Goal: Task Accomplishment & Management: Use online tool/utility

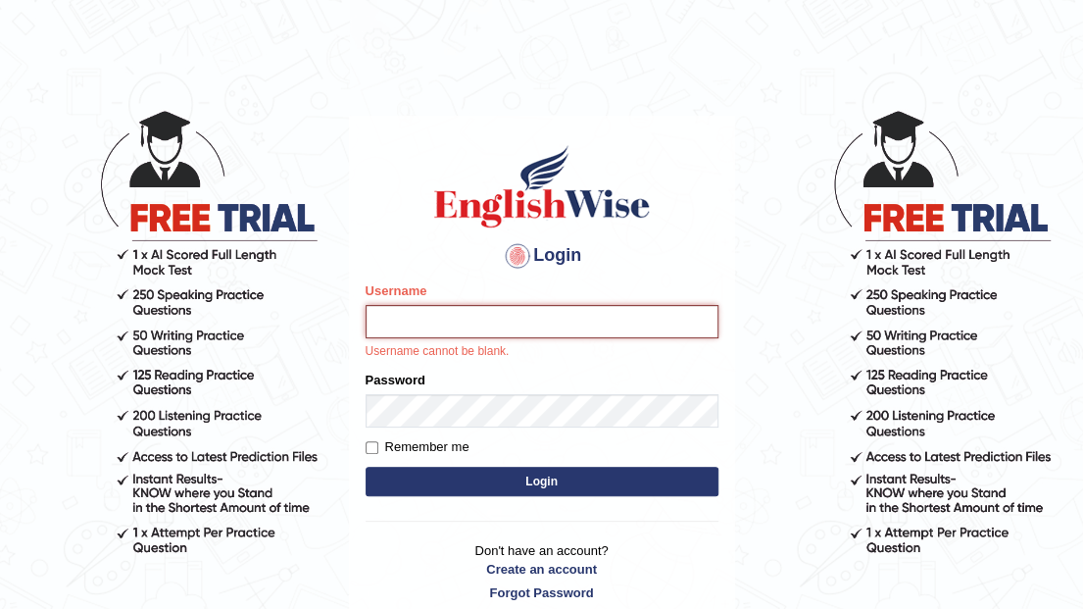
click at [398, 316] on input "Username" at bounding box center [542, 321] width 353 height 33
type input "souvikdasmahapatra"
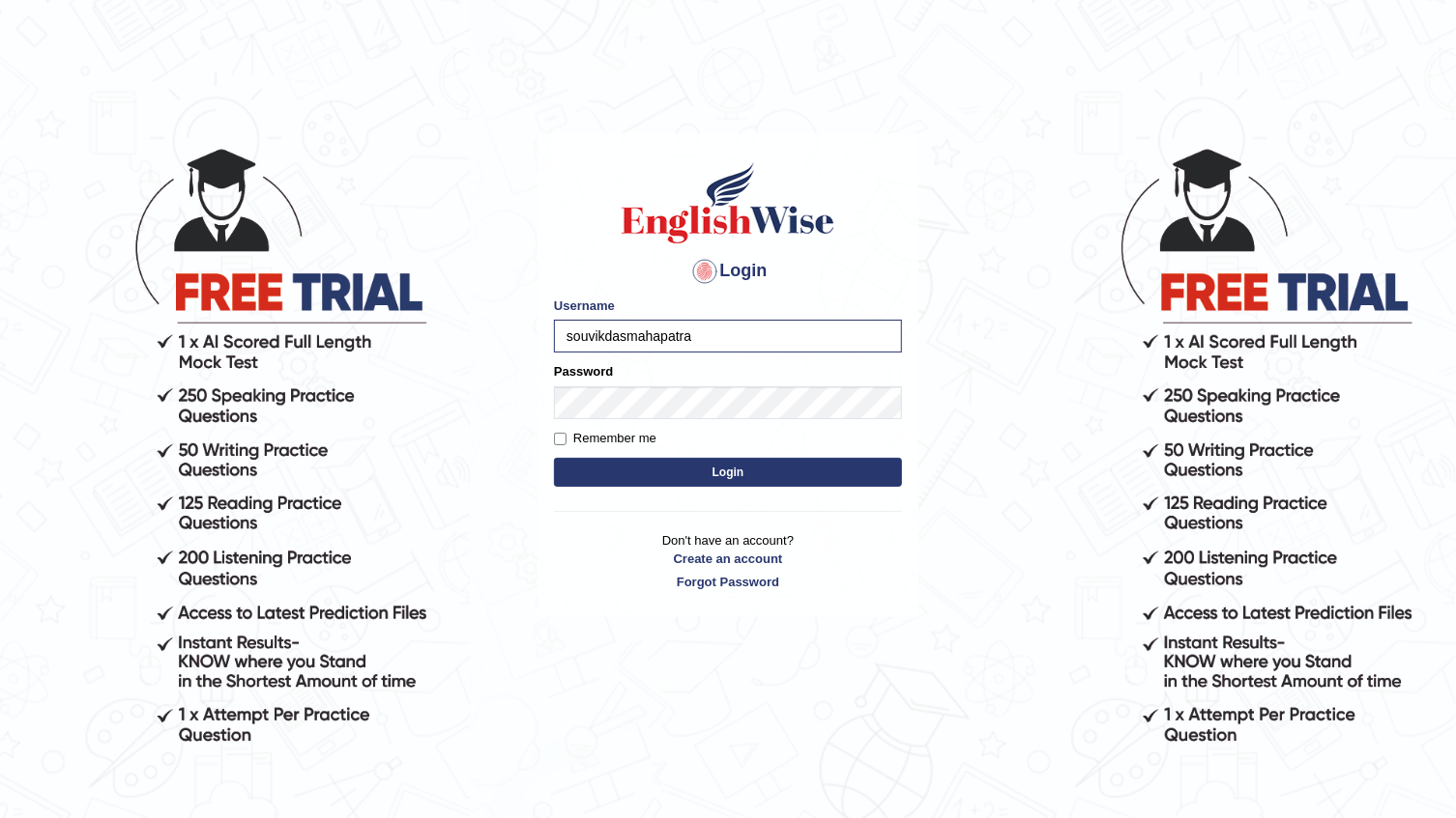
click at [743, 472] on button "Login" at bounding box center [728, 472] width 348 height 29
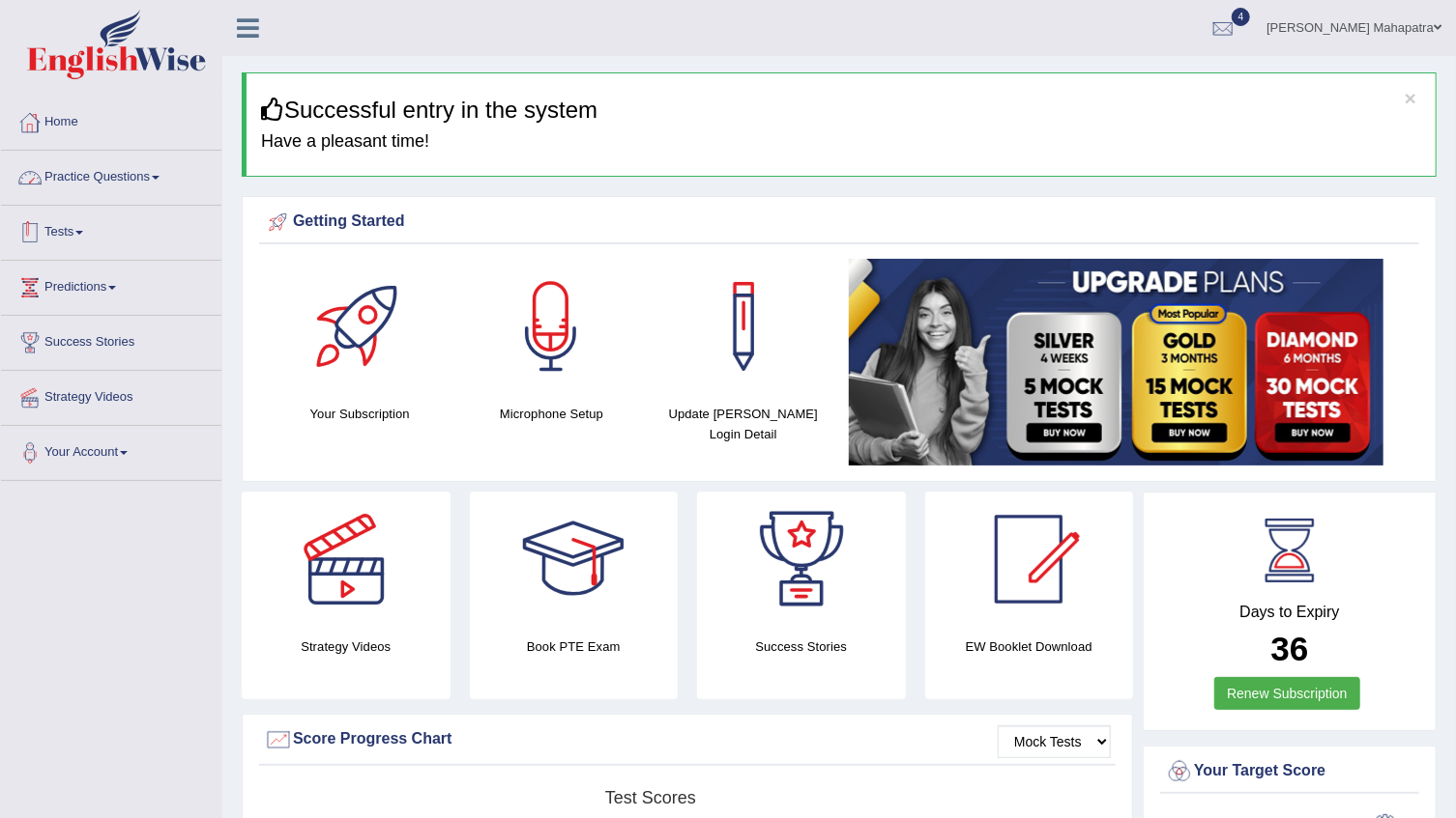
click at [73, 234] on link "Tests" at bounding box center [111, 230] width 221 height 48
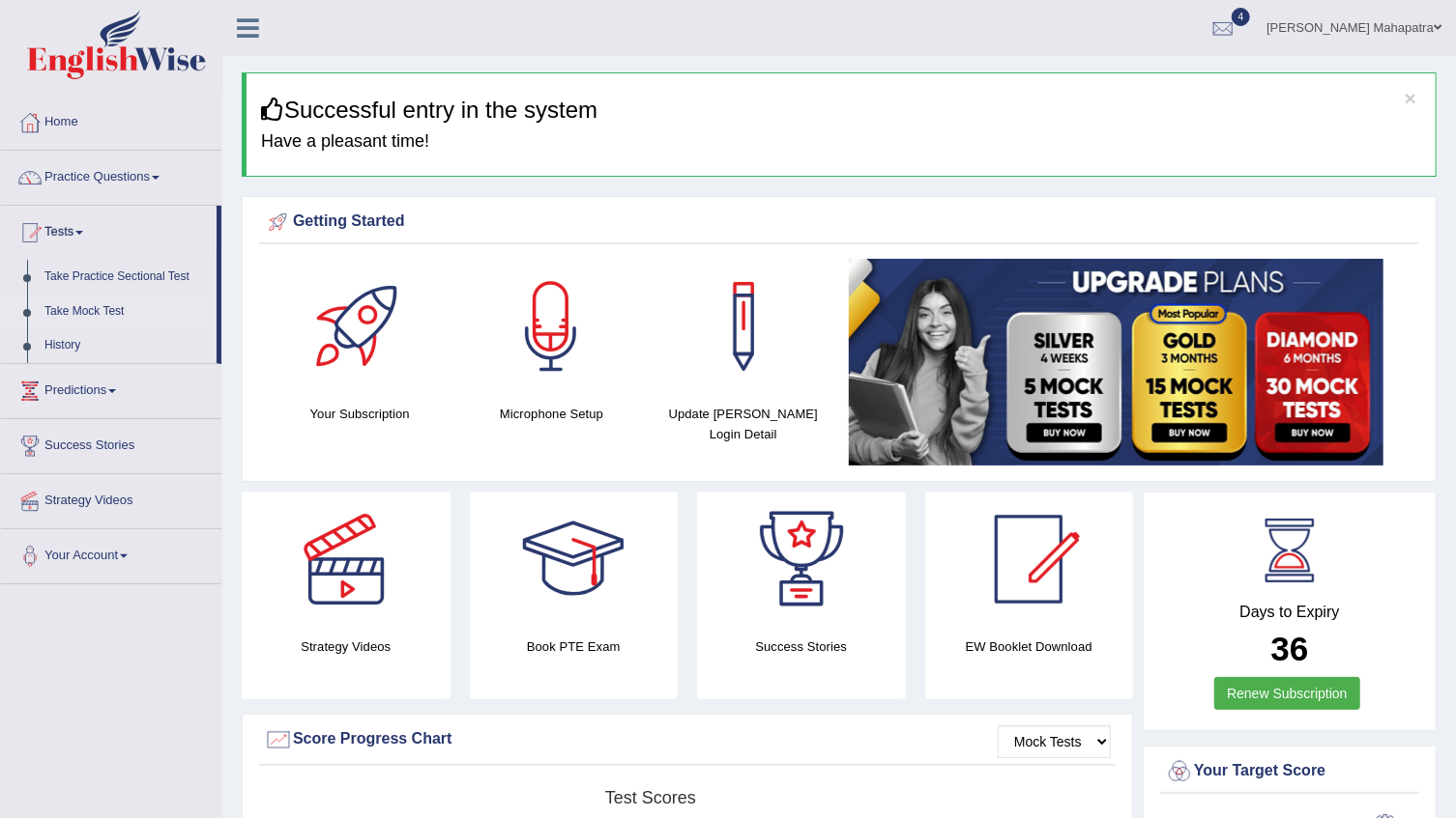
click at [85, 307] on link "Take Mock Test" at bounding box center [125, 311] width 180 height 34
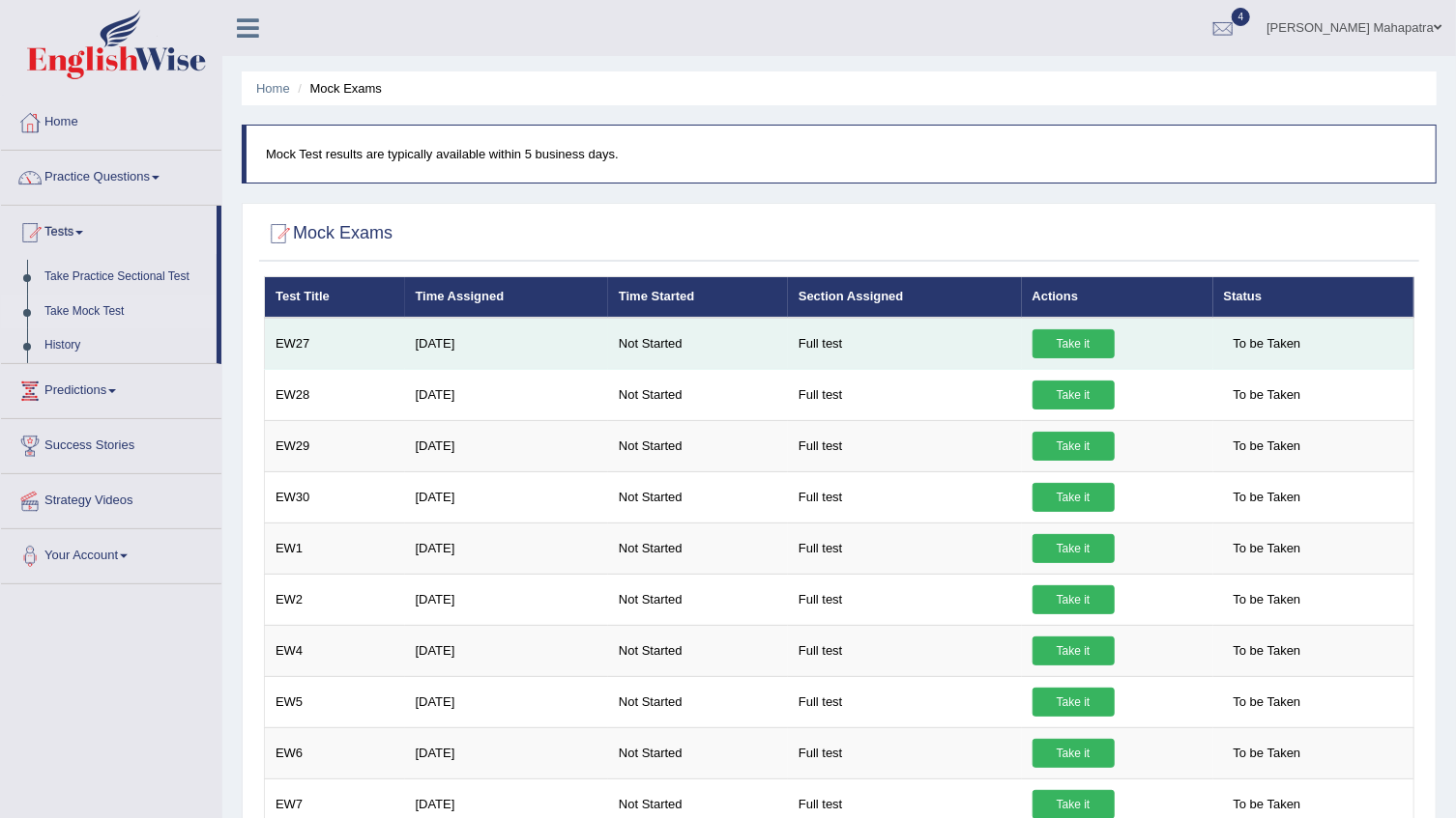
click at [1067, 338] on link "Take it" at bounding box center [1073, 343] width 82 height 29
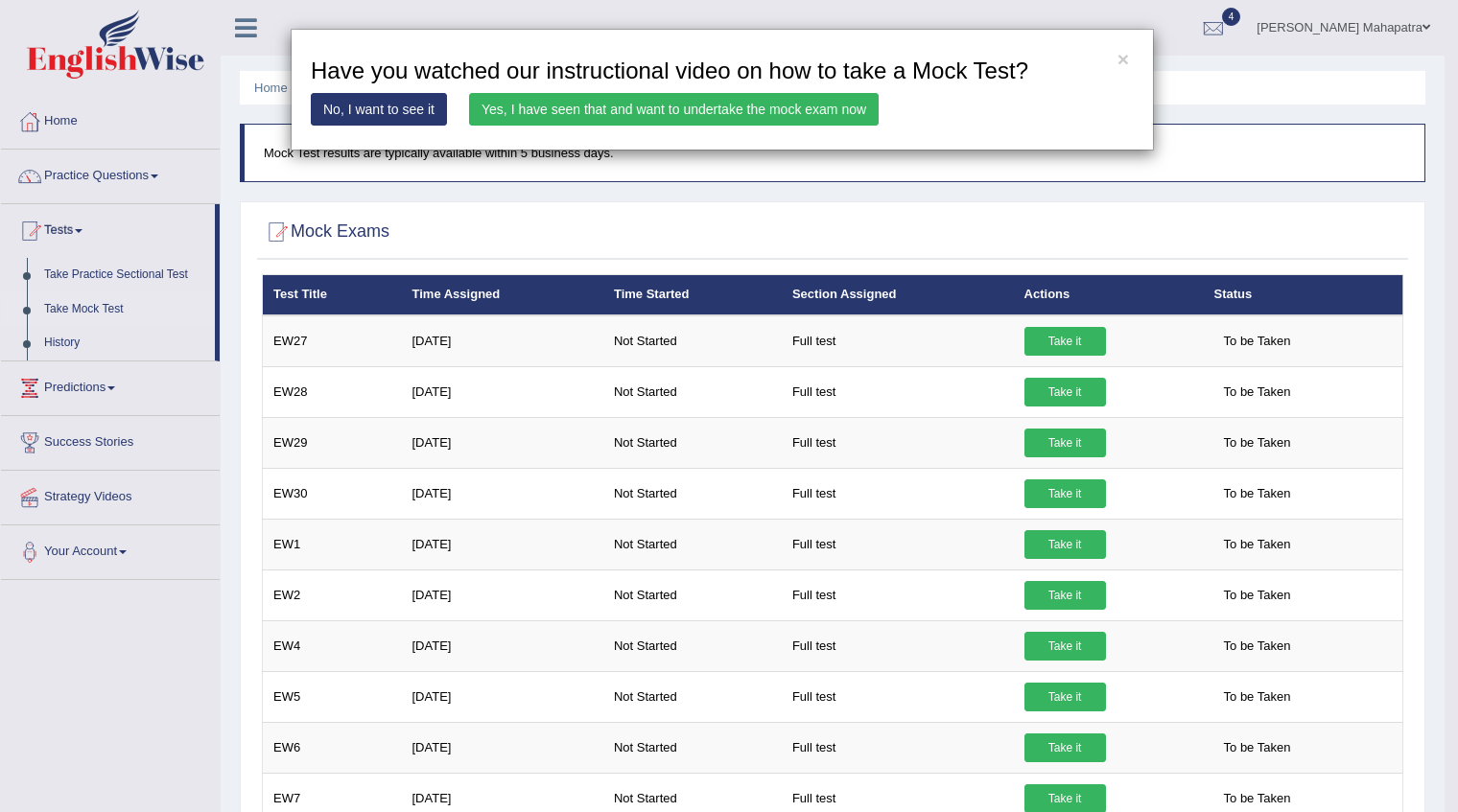
click at [555, 119] on link "Yes, I have seen that and want to undertake the mock exam now" at bounding box center [673, 109] width 410 height 32
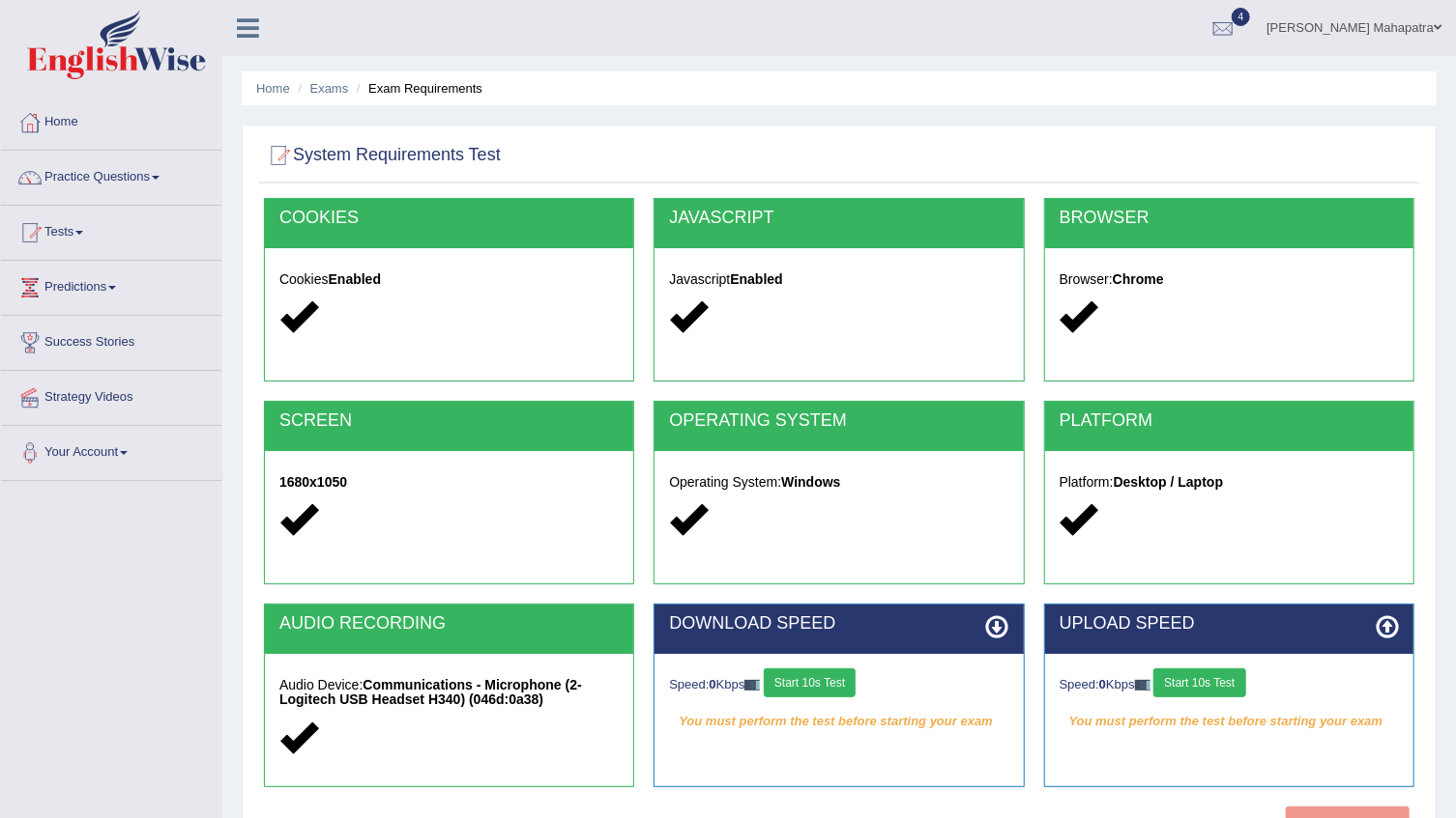
click at [396, 704] on strong "Communications - Microphone (2- Logitech USB Headset H340) (046d:0a38)" at bounding box center [430, 692] width 303 height 30
click at [81, 454] on link "Your Account" at bounding box center [111, 449] width 221 height 48
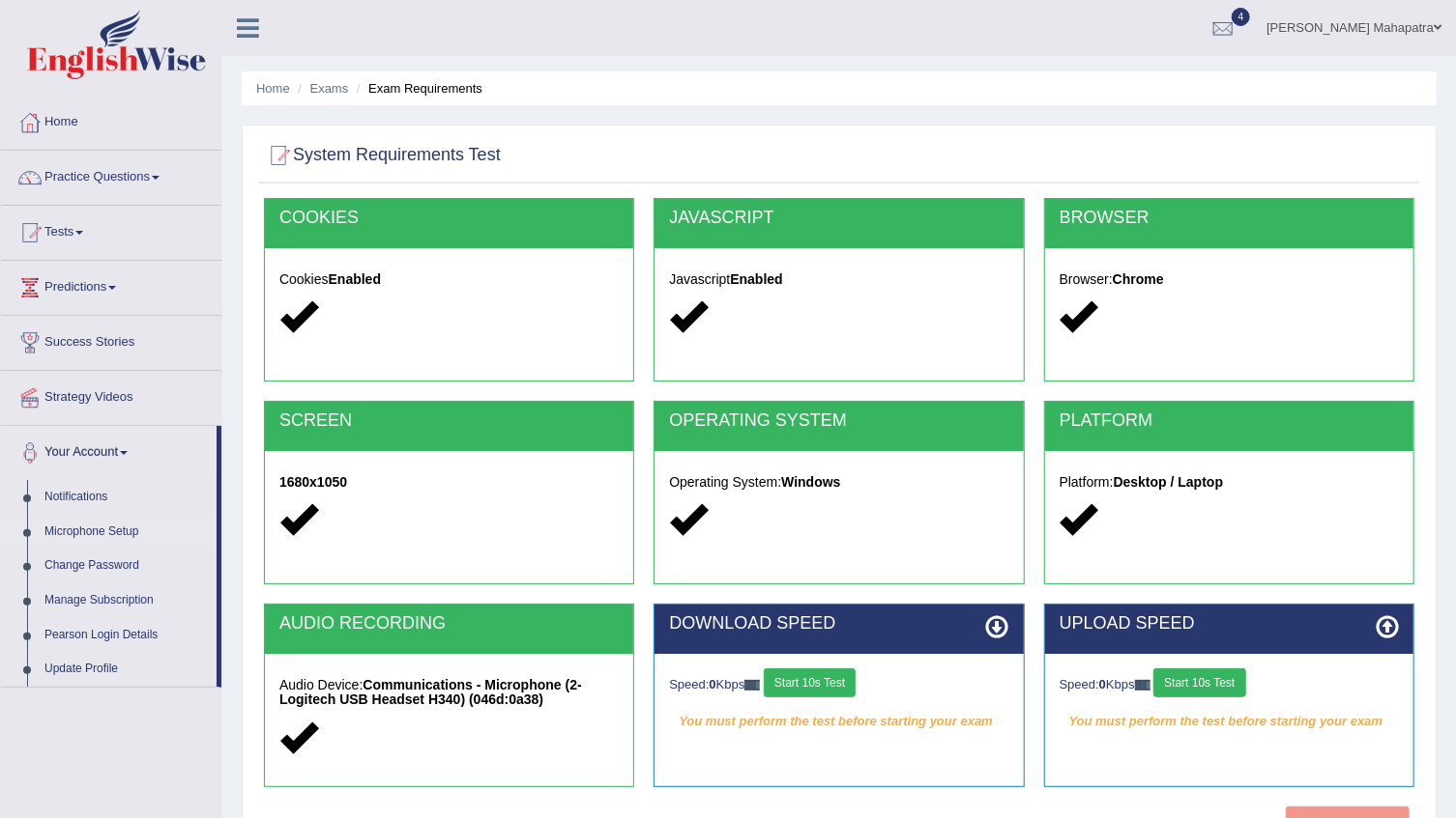
click at [98, 523] on link "Microphone Setup" at bounding box center [125, 532] width 180 height 34
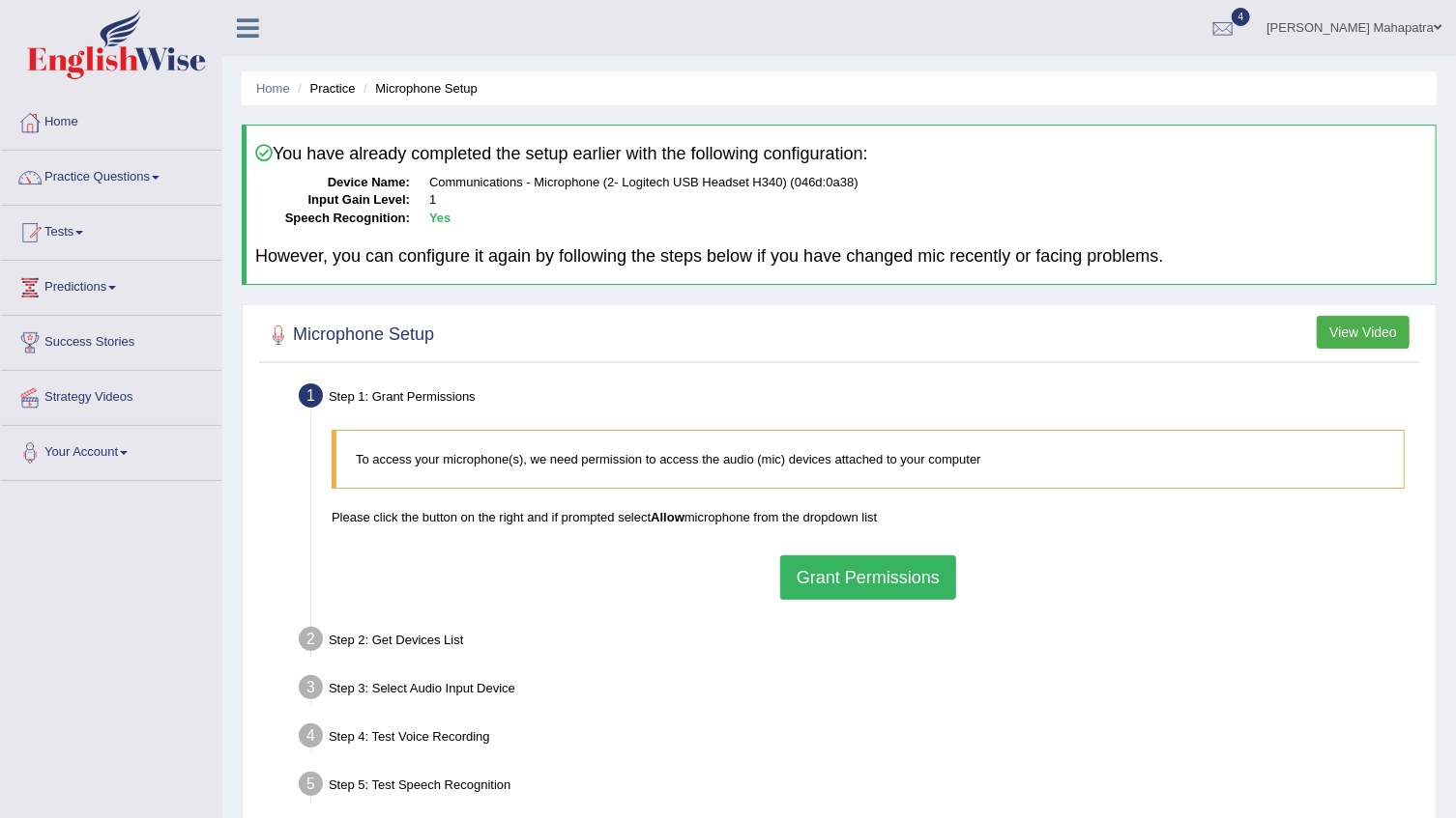
click at [841, 559] on button "Grant Permissions" at bounding box center [867, 578] width 175 height 44
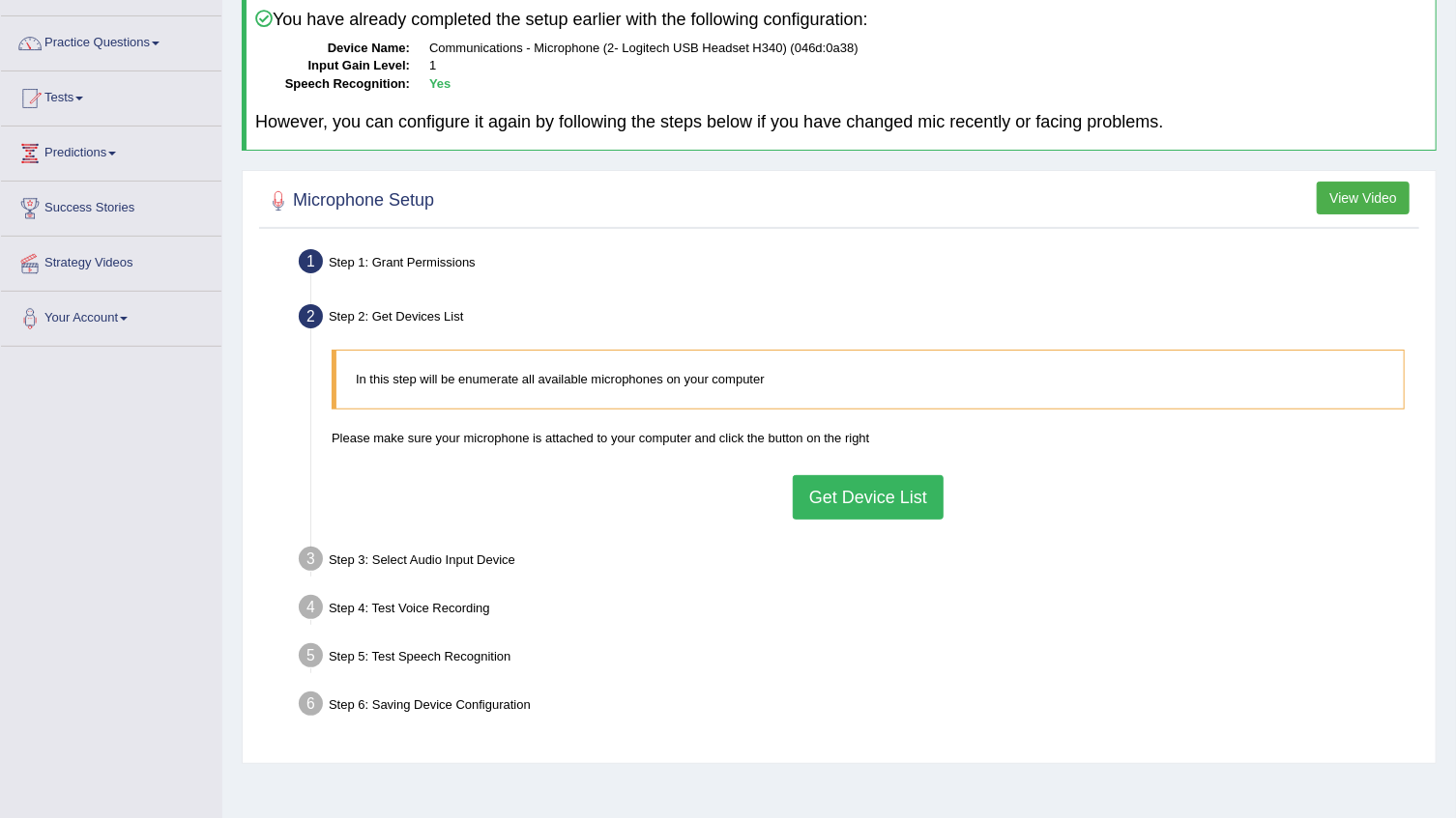
scroll to position [174, 0]
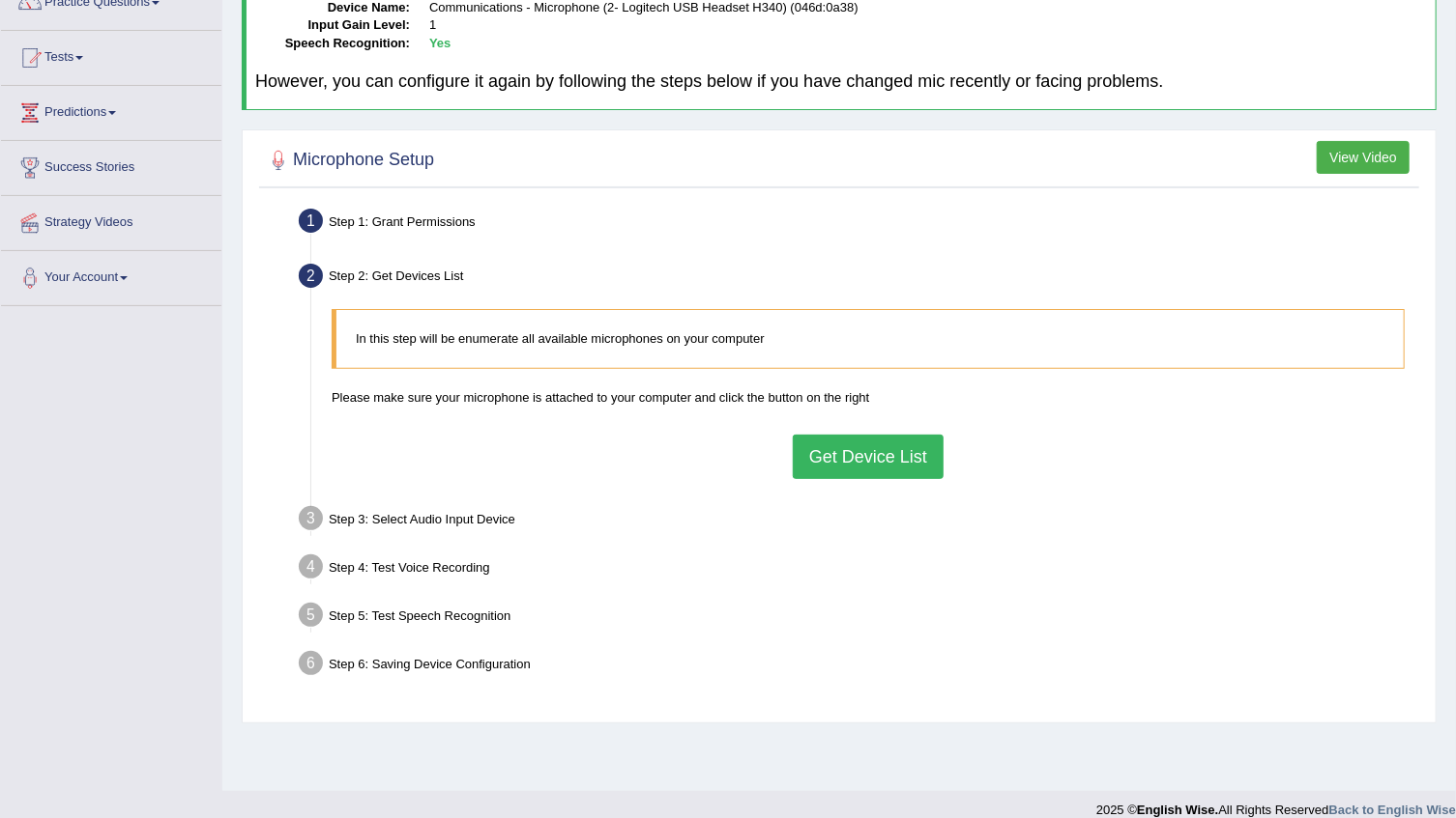
click at [830, 462] on button "Get Device List" at bounding box center [867, 456] width 151 height 44
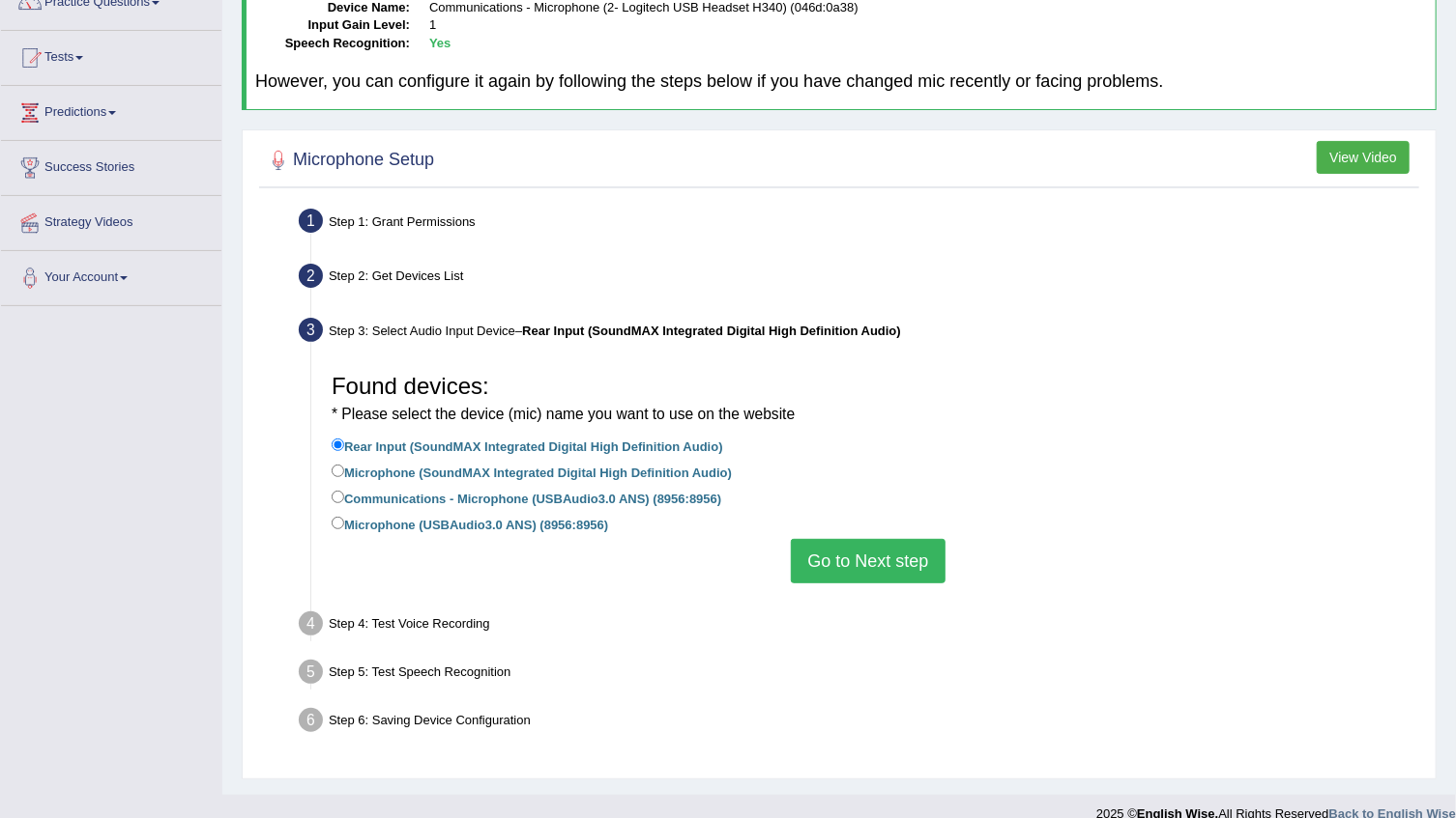
click at [371, 521] on label "Microphone (USBAudio3.0 ANS) (8956:8956)" at bounding box center [469, 524] width 276 height 22
click at [344, 521] on input "Microphone (USBAudio3.0 ANS) (8956:8956)" at bounding box center [337, 523] width 13 height 13
radio input "true"
click at [389, 492] on label "Communications - Microphone (USBAudio3.0 ANS) (8956:8956)" at bounding box center [525, 498] width 389 height 22
click at [344, 492] on input "Communications - Microphone (USBAudio3.0 ANS) (8956:8956)" at bounding box center [337, 497] width 13 height 13
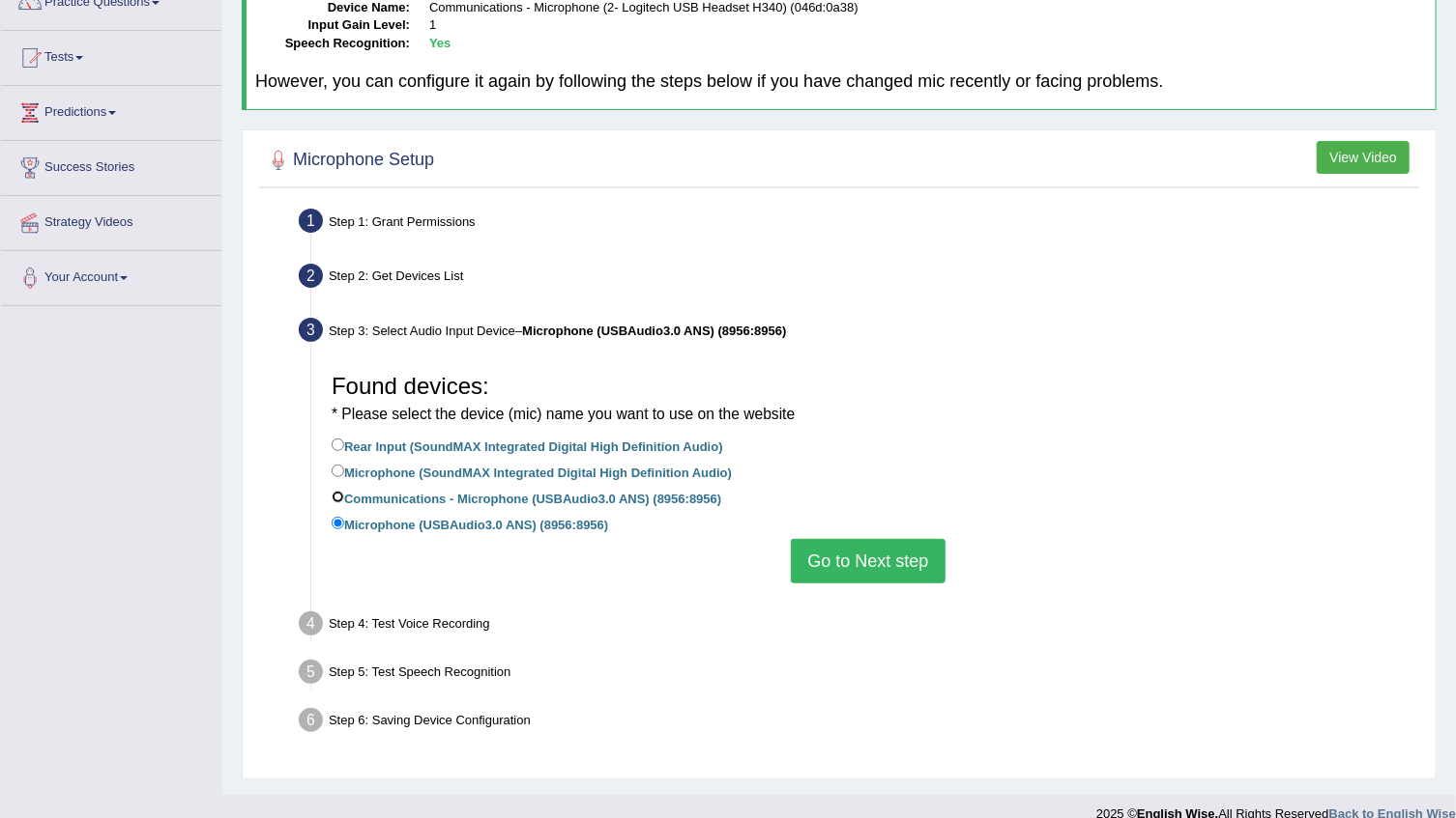
radio input "true"
click at [884, 552] on button "Go to Next step" at bounding box center [867, 561] width 154 height 44
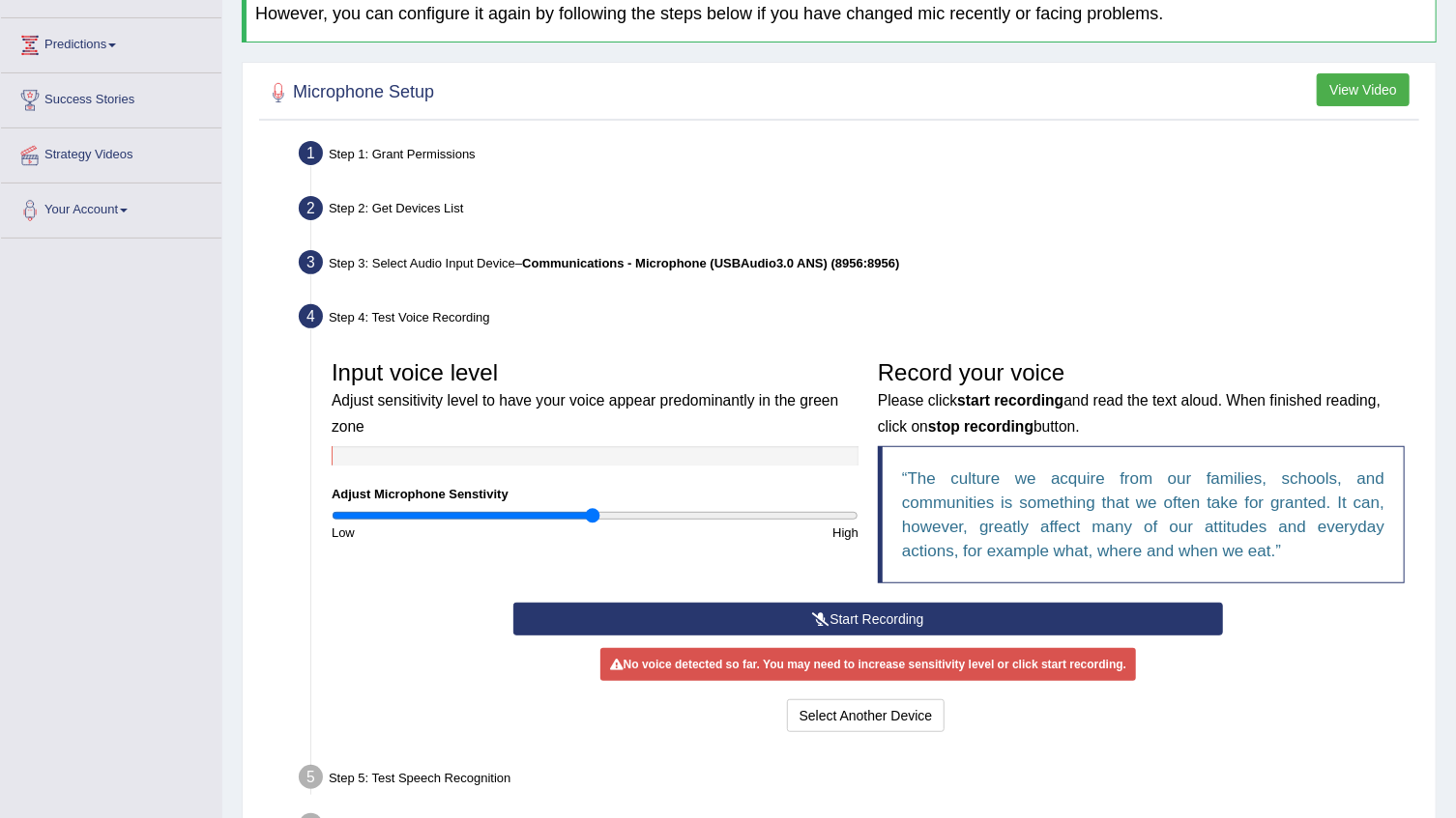
scroll to position [263, 0]
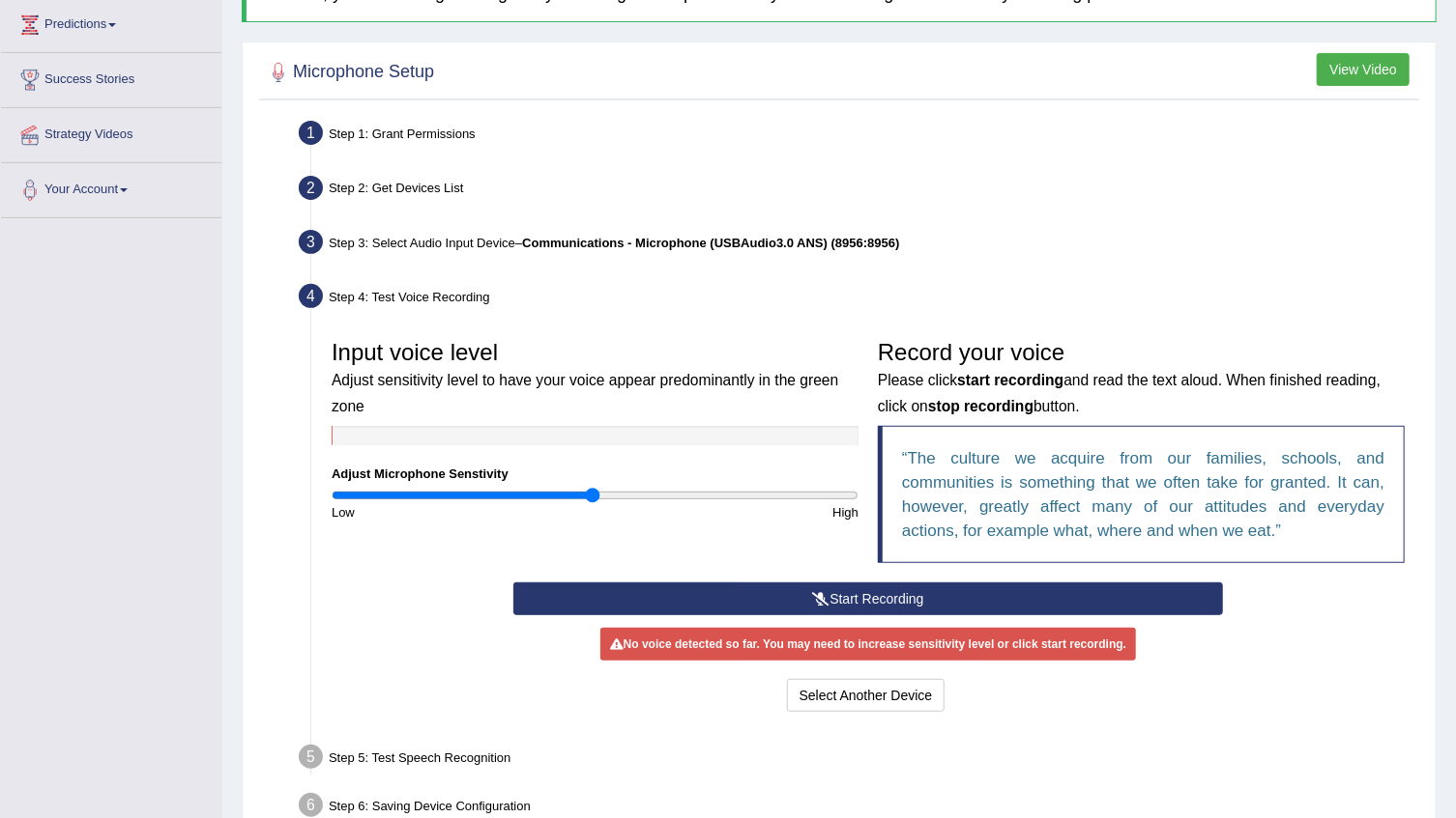
click at [817, 592] on icon at bounding box center [821, 599] width 18 height 14
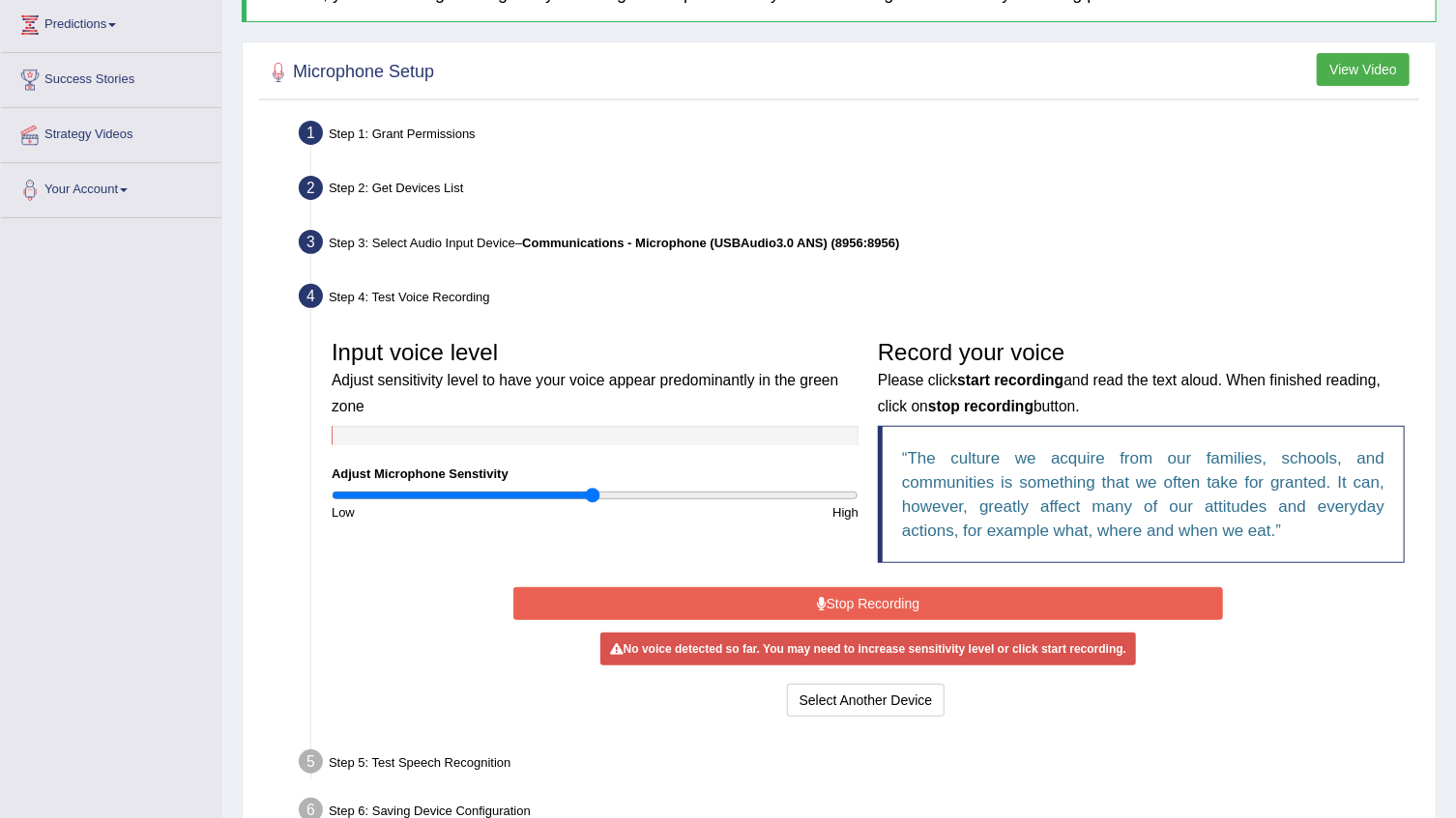
click at [849, 593] on button "Stop Recording" at bounding box center [867, 603] width 709 height 33
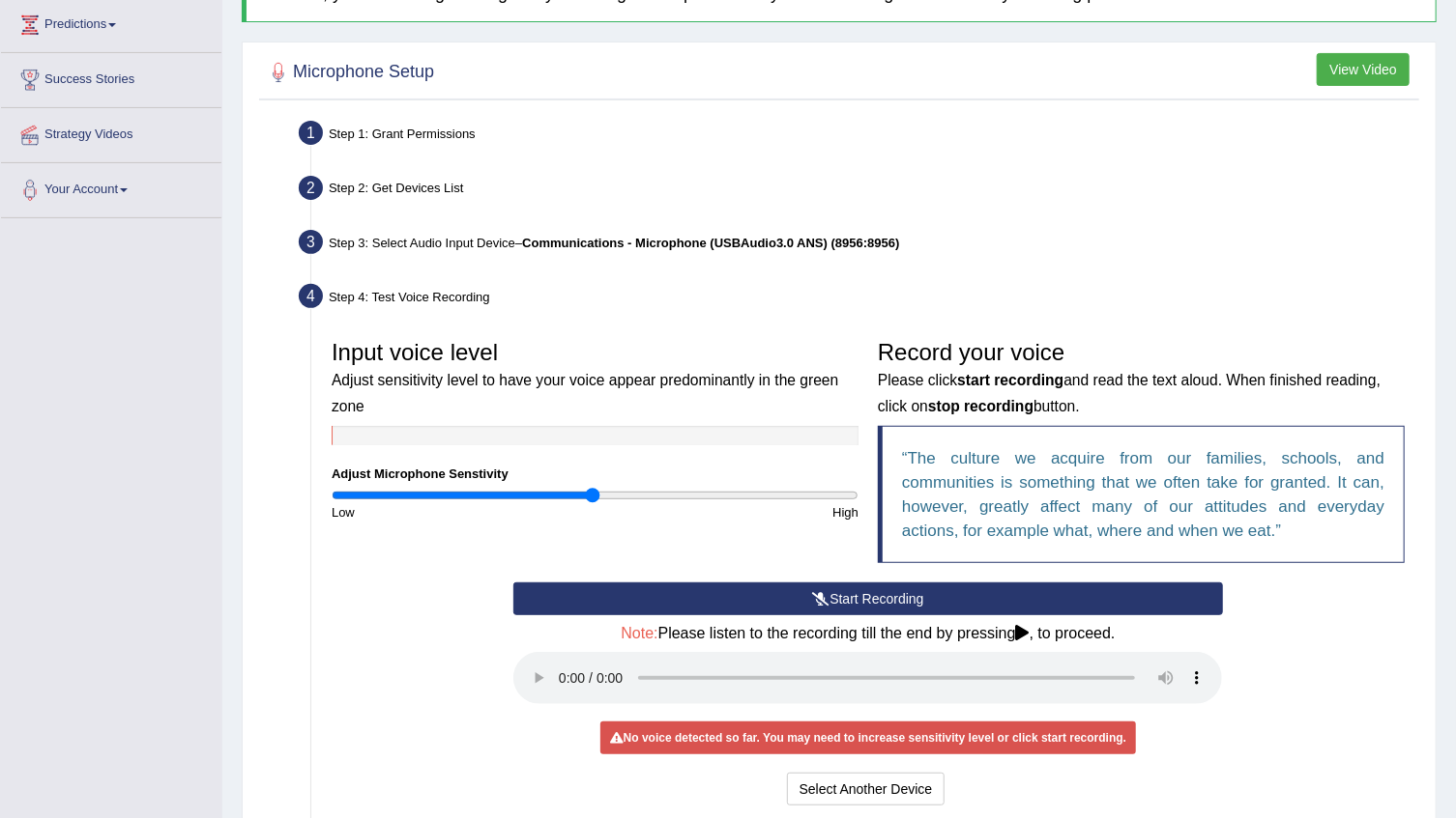
click at [858, 586] on button "Start Recording" at bounding box center [867, 598] width 709 height 33
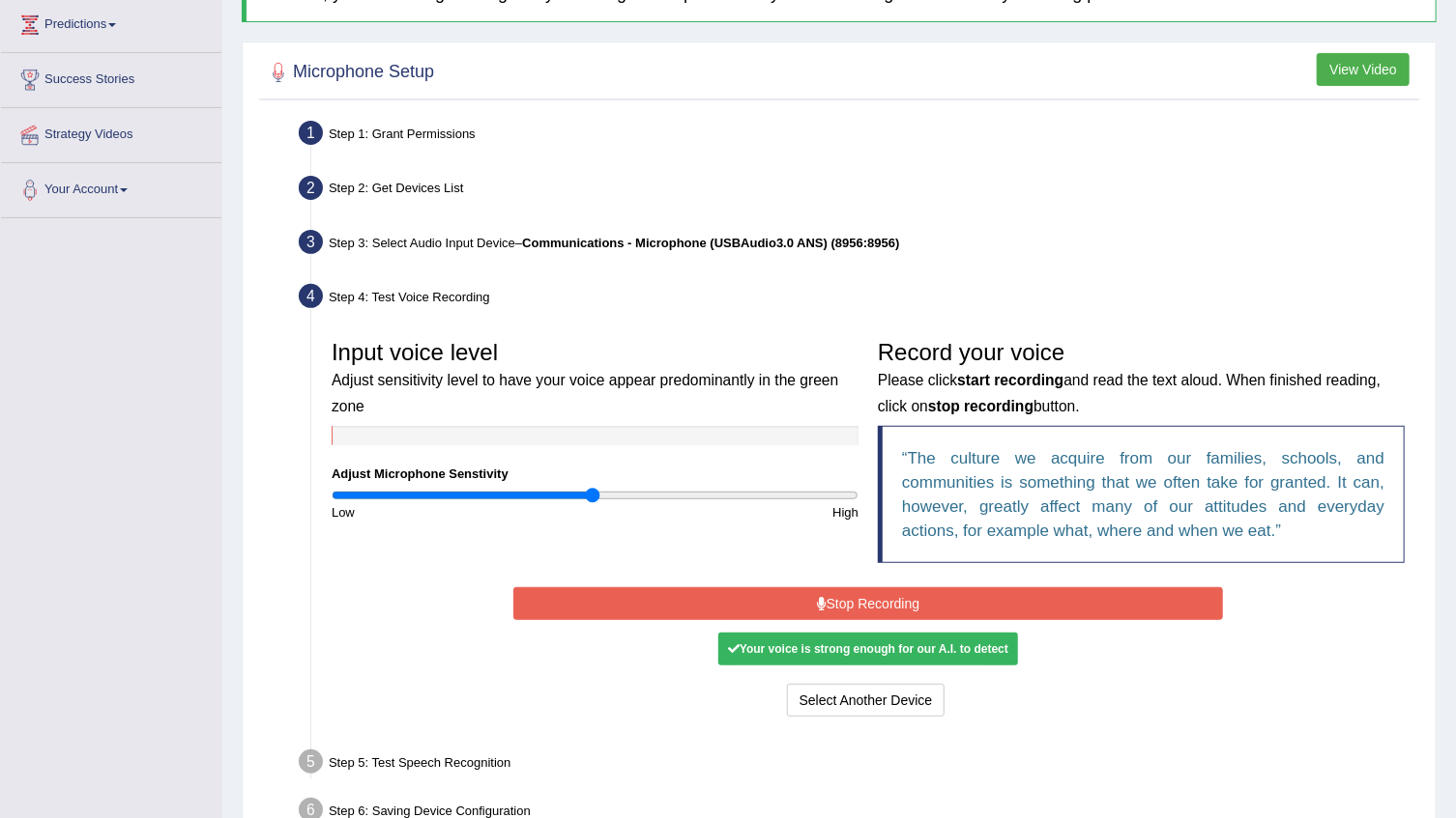
click at [868, 598] on button "Stop Recording" at bounding box center [867, 603] width 709 height 33
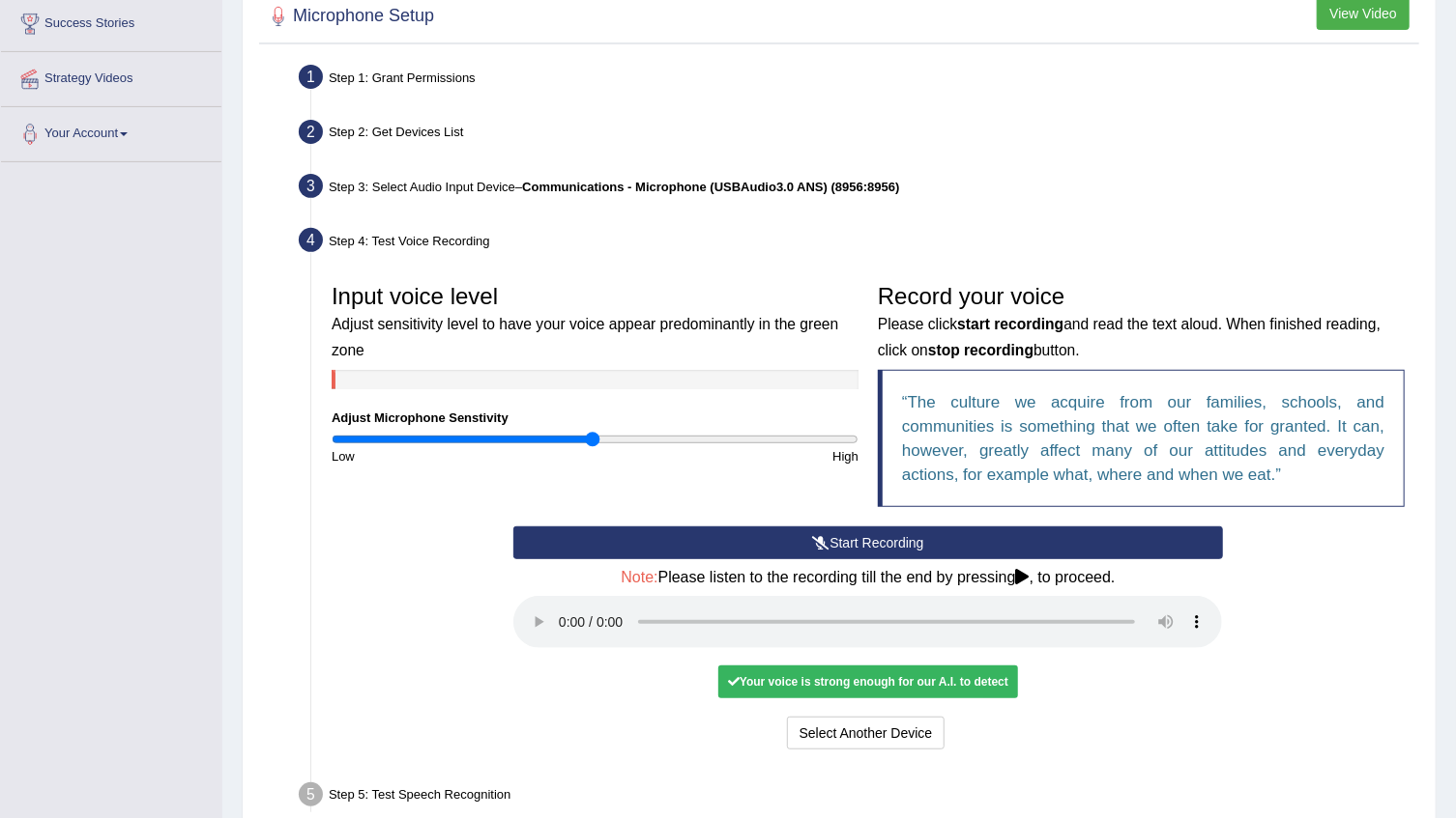
scroll to position [351, 0]
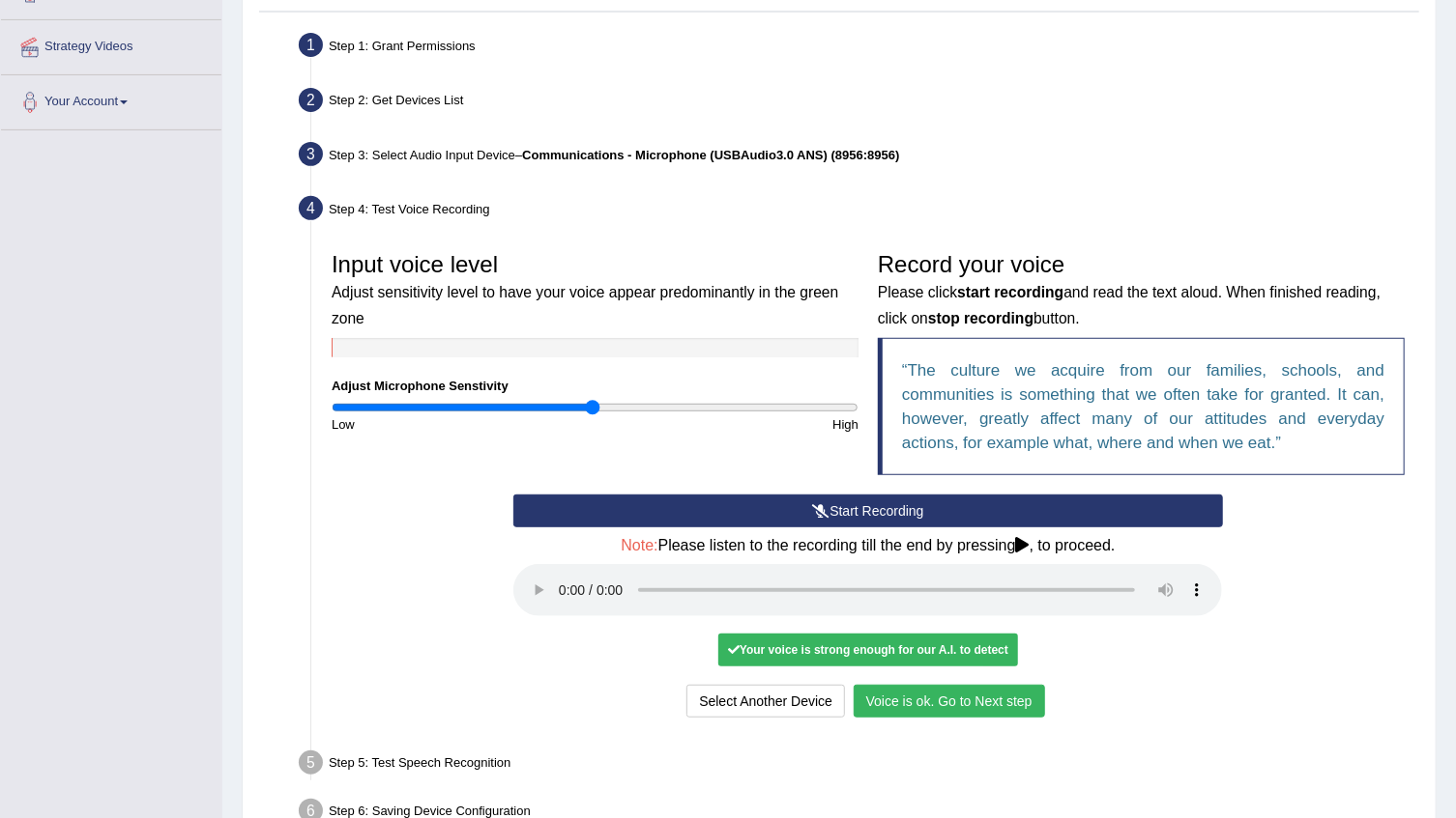
click at [1341, 621] on div "Start Recording Stop Recording Note: Please listen to the recording till the en…" at bounding box center [868, 608] width 1092 height 228
click at [808, 511] on button "Start Recording" at bounding box center [867, 511] width 709 height 33
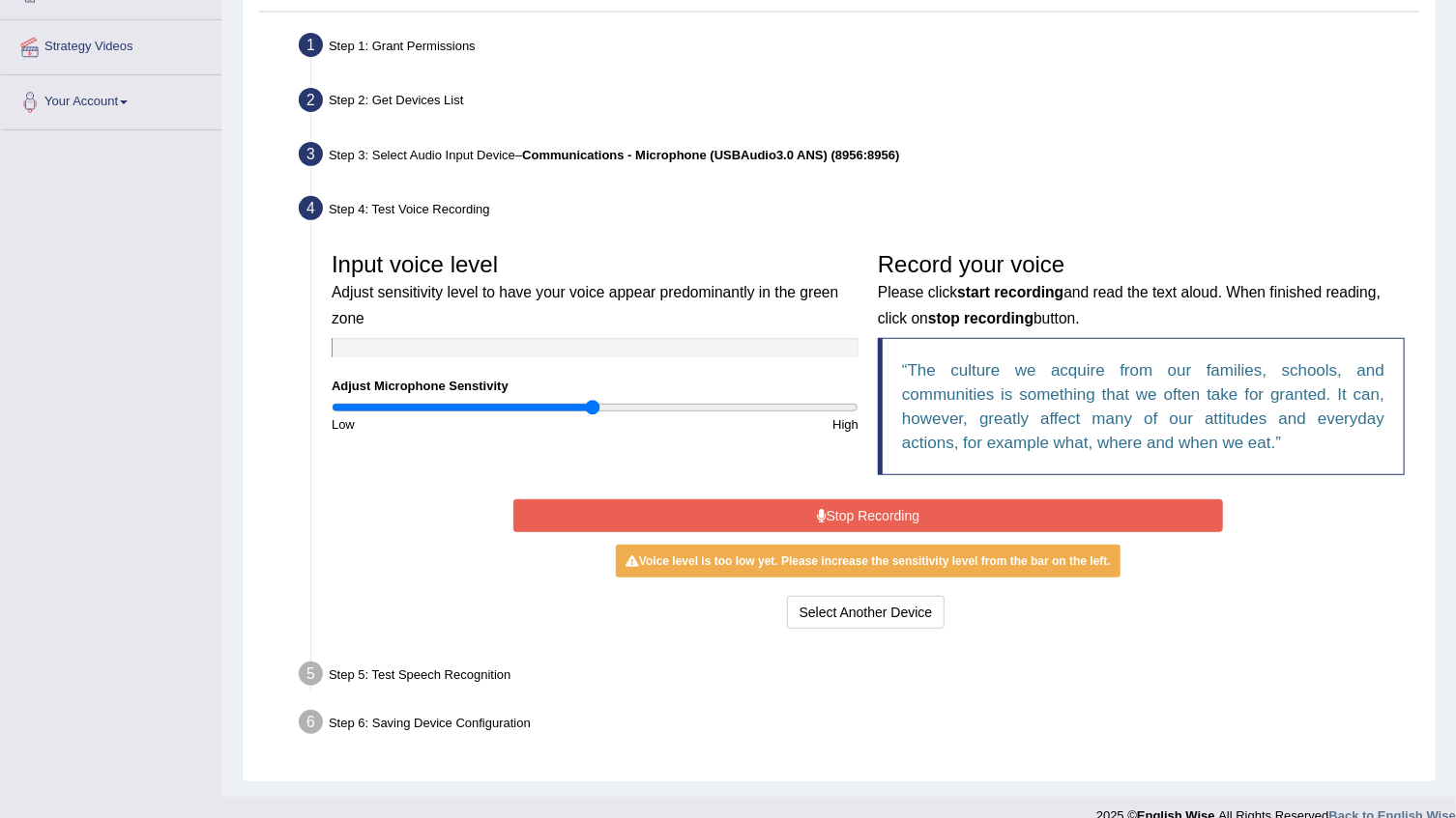
click at [762, 512] on button "Stop Recording" at bounding box center [867, 515] width 709 height 33
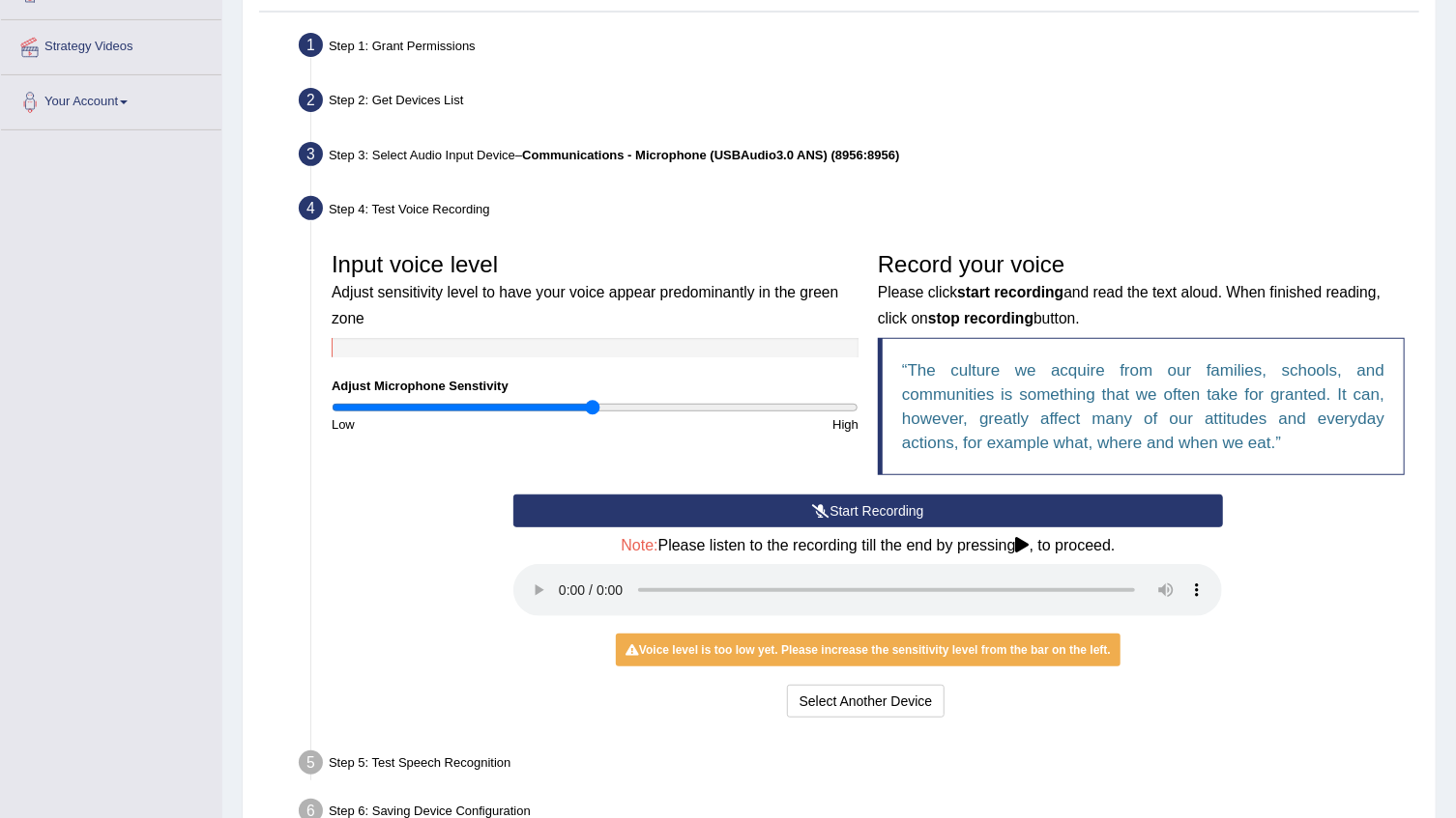
click at [799, 495] on button "Start Recording" at bounding box center [867, 511] width 709 height 33
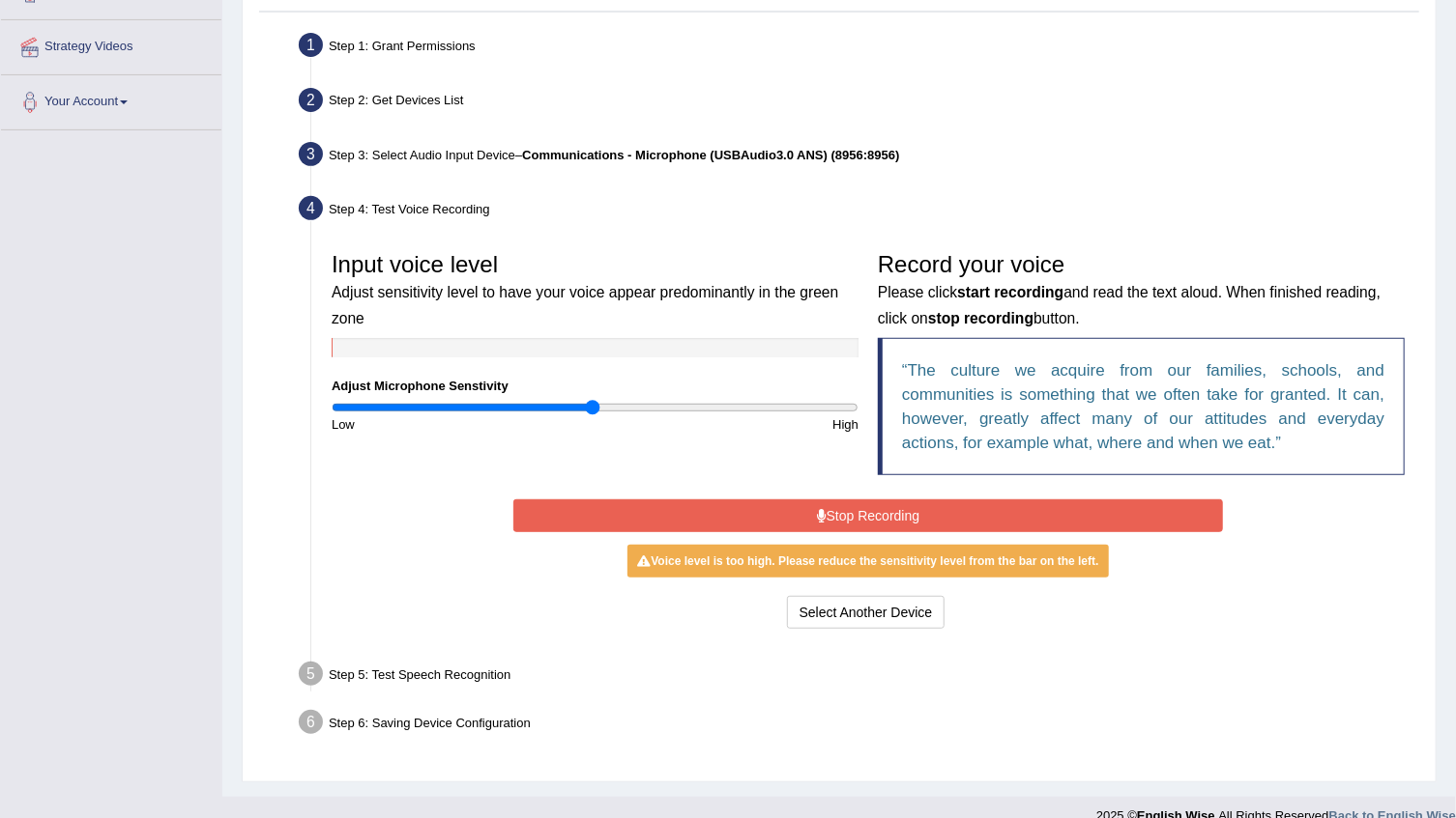
drag, startPoint x: 589, startPoint y: 395, endPoint x: 600, endPoint y: 402, distance: 13.0
click at [589, 396] on div "Input voice level Adjust sensitivity level to have your voice appear predominan…" at bounding box center [595, 338] width 546 height 191
click at [918, 515] on button "Stop Recording" at bounding box center [867, 515] width 709 height 33
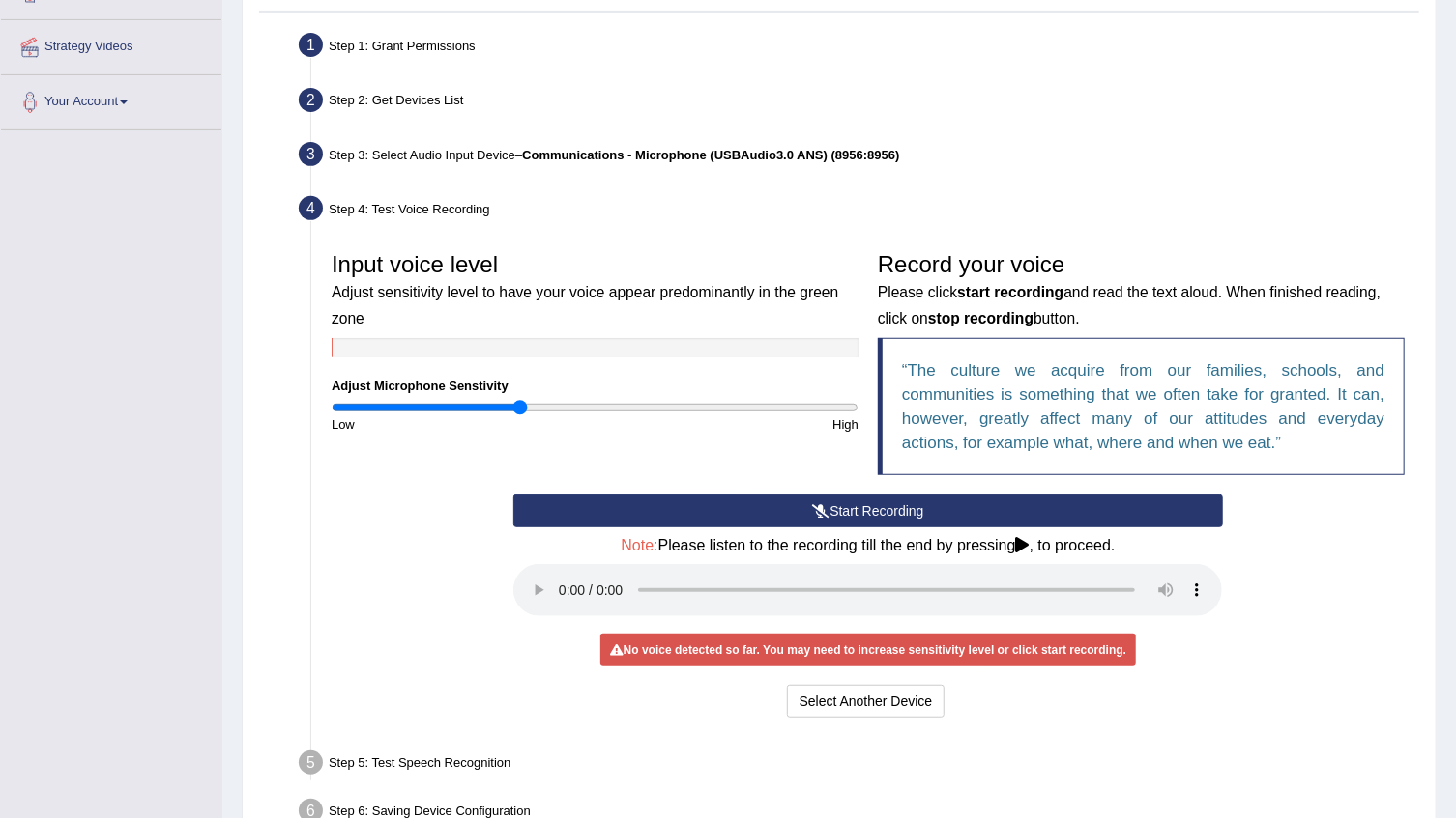
drag, startPoint x: 588, startPoint y: 405, endPoint x: 520, endPoint y: 412, distance: 68.4
type input "0.72"
click at [520, 412] on input "range" at bounding box center [594, 408] width 526 height 16
click at [754, 497] on button "Start Recording" at bounding box center [867, 511] width 709 height 33
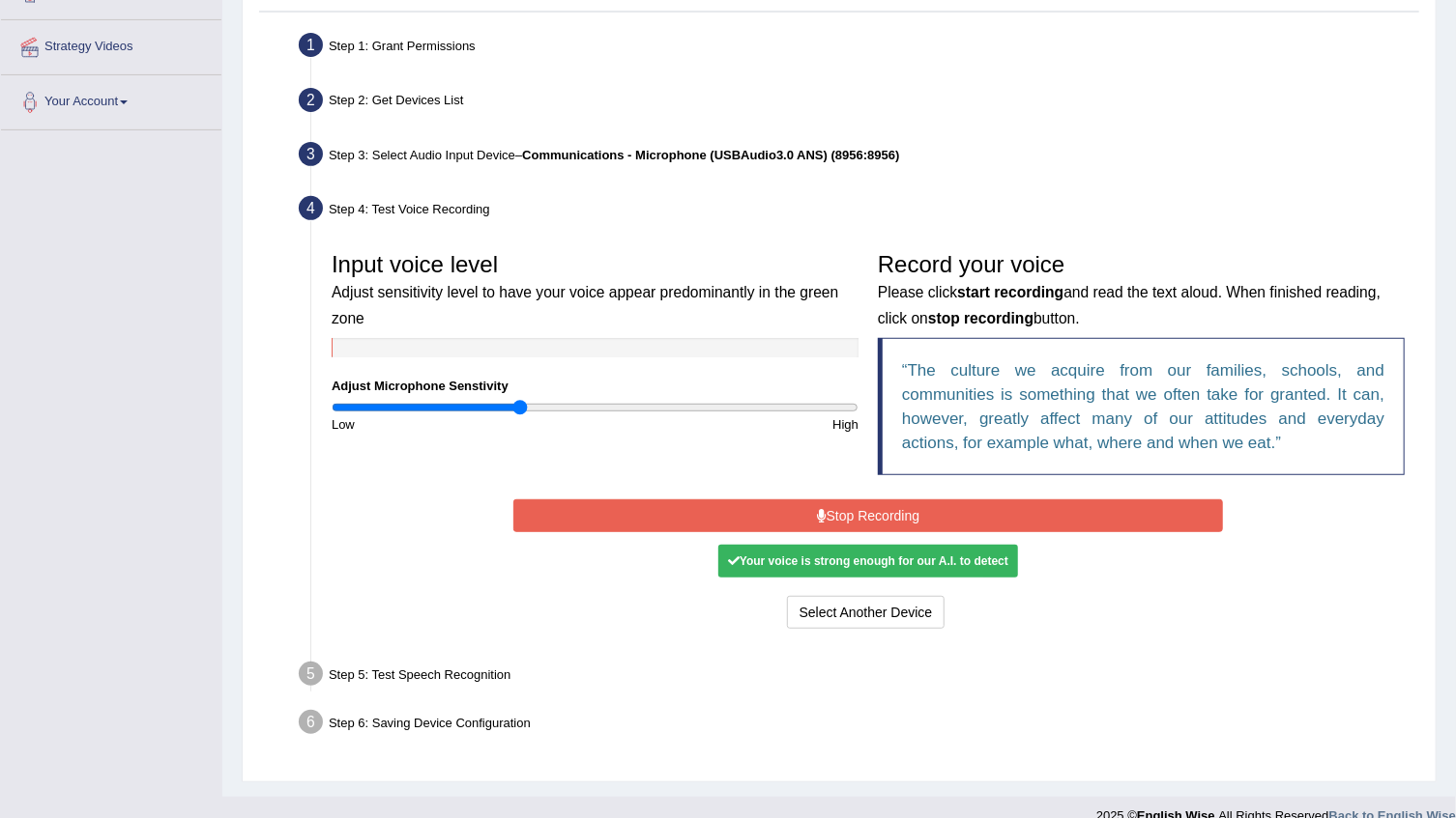
click at [836, 520] on button "Stop Recording" at bounding box center [867, 515] width 709 height 33
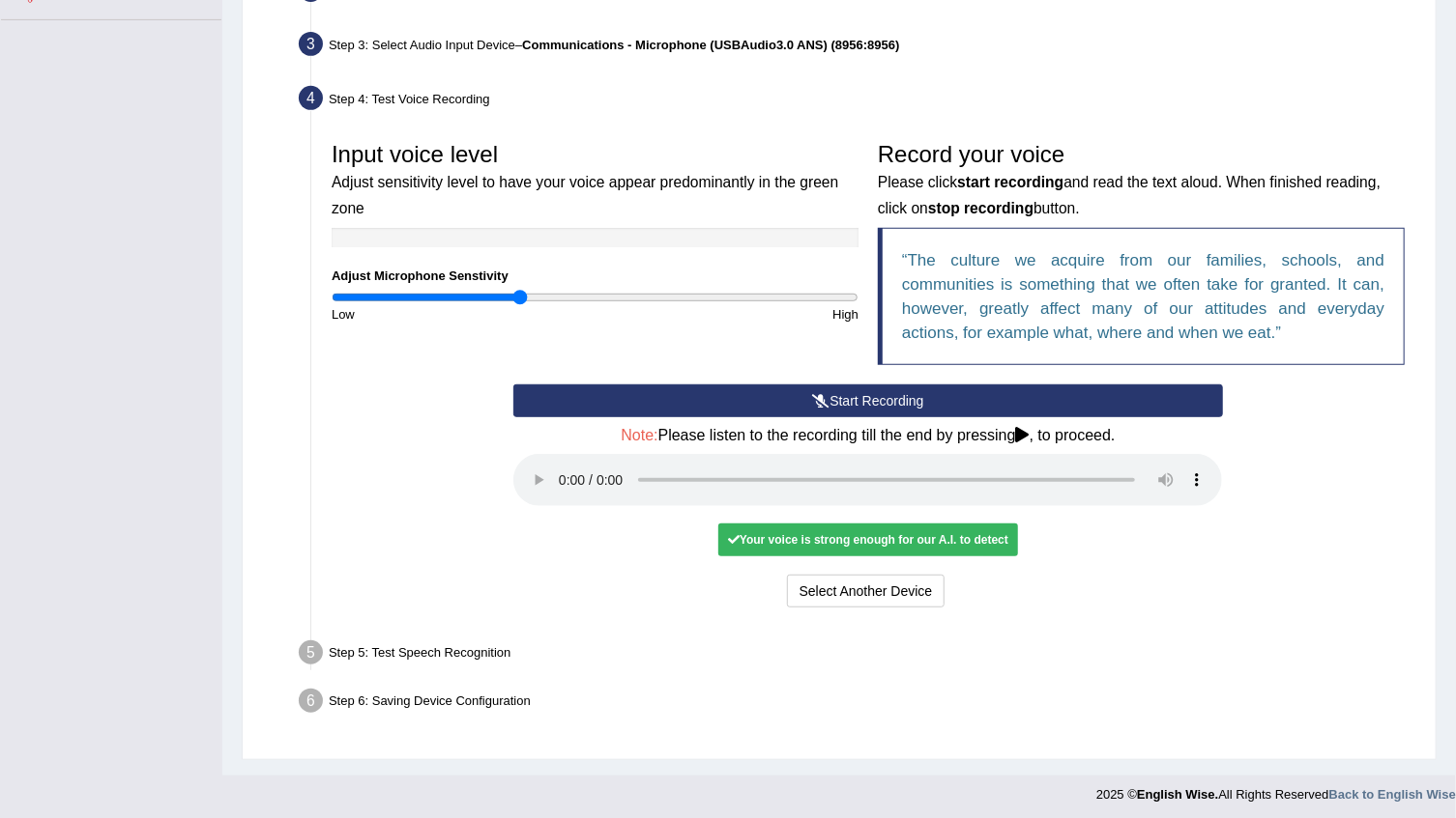
scroll to position [464, 0]
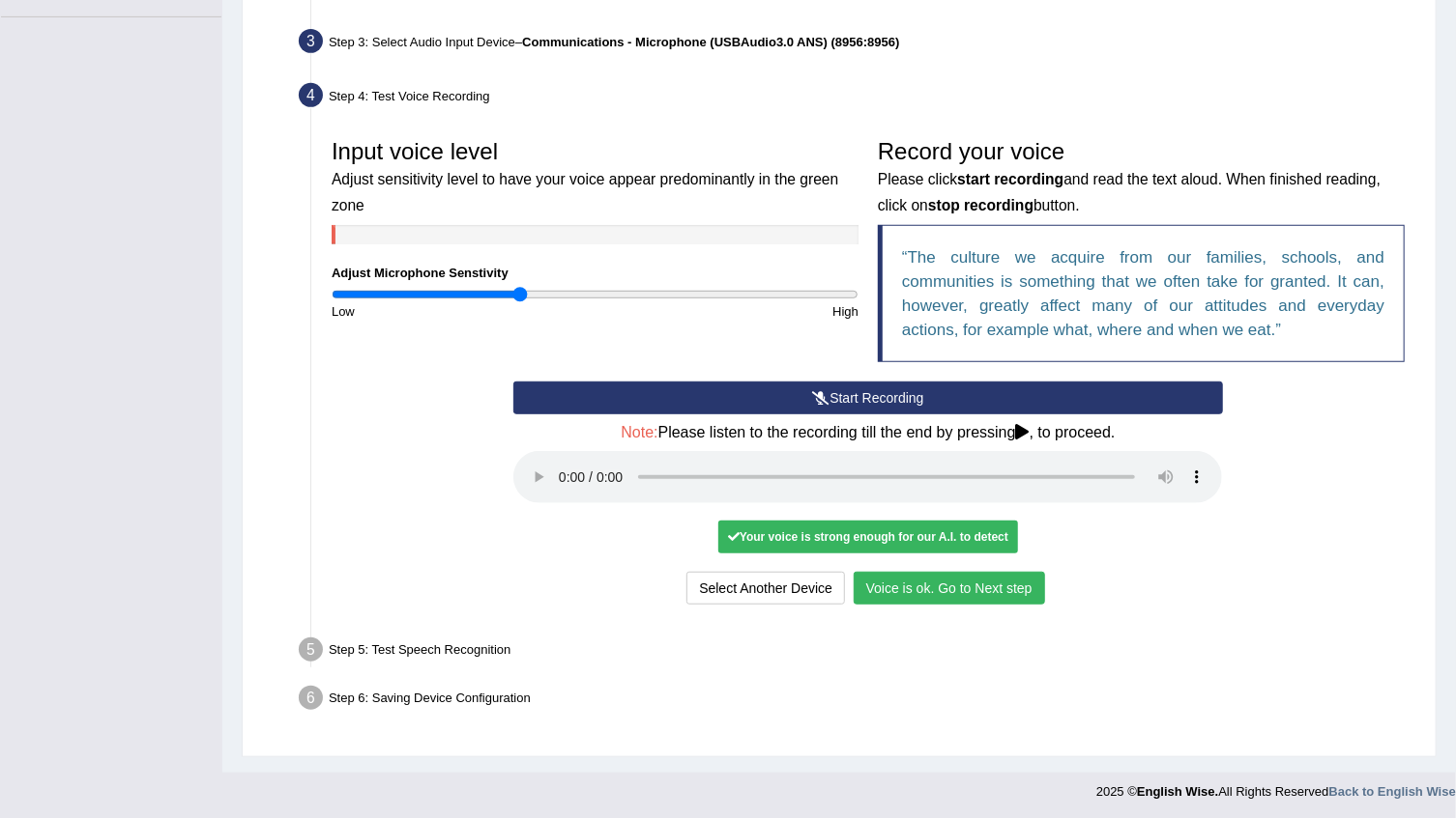
click at [1013, 591] on button "Voice is ok. Go to Next step" at bounding box center [949, 587] width 191 height 33
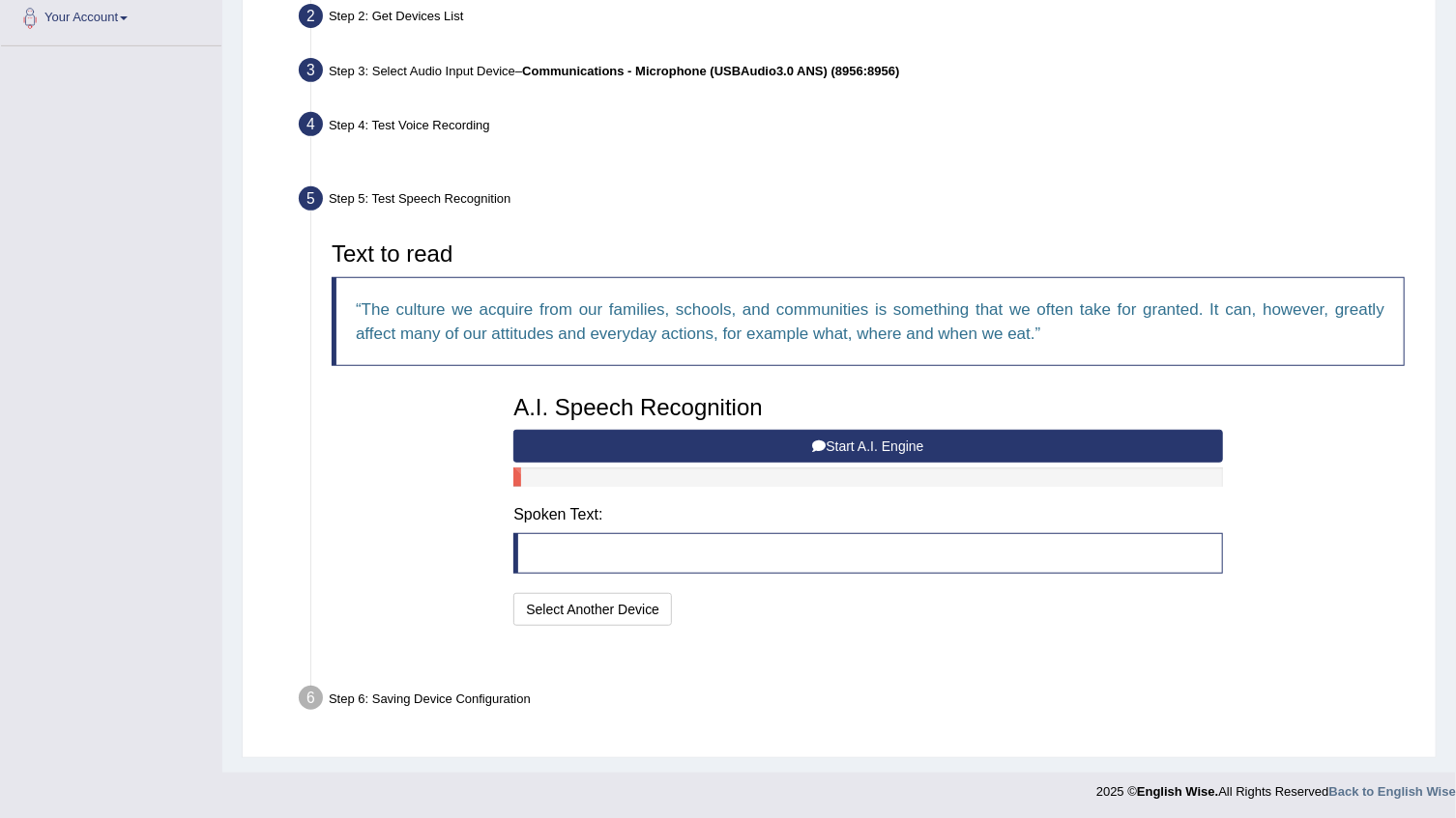
scroll to position [387, 0]
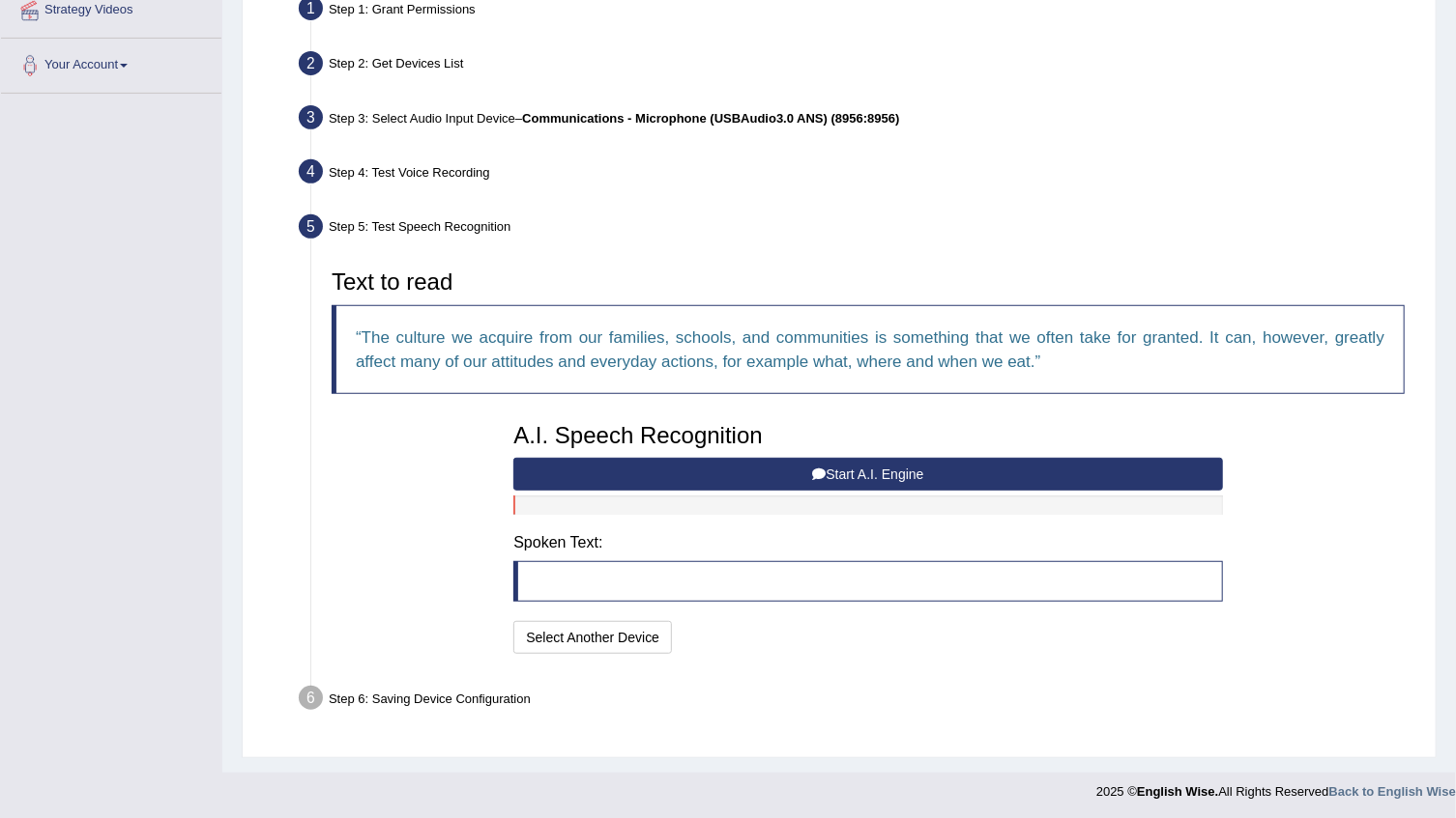
click at [918, 472] on button "Start A.I. Engine" at bounding box center [867, 474] width 709 height 33
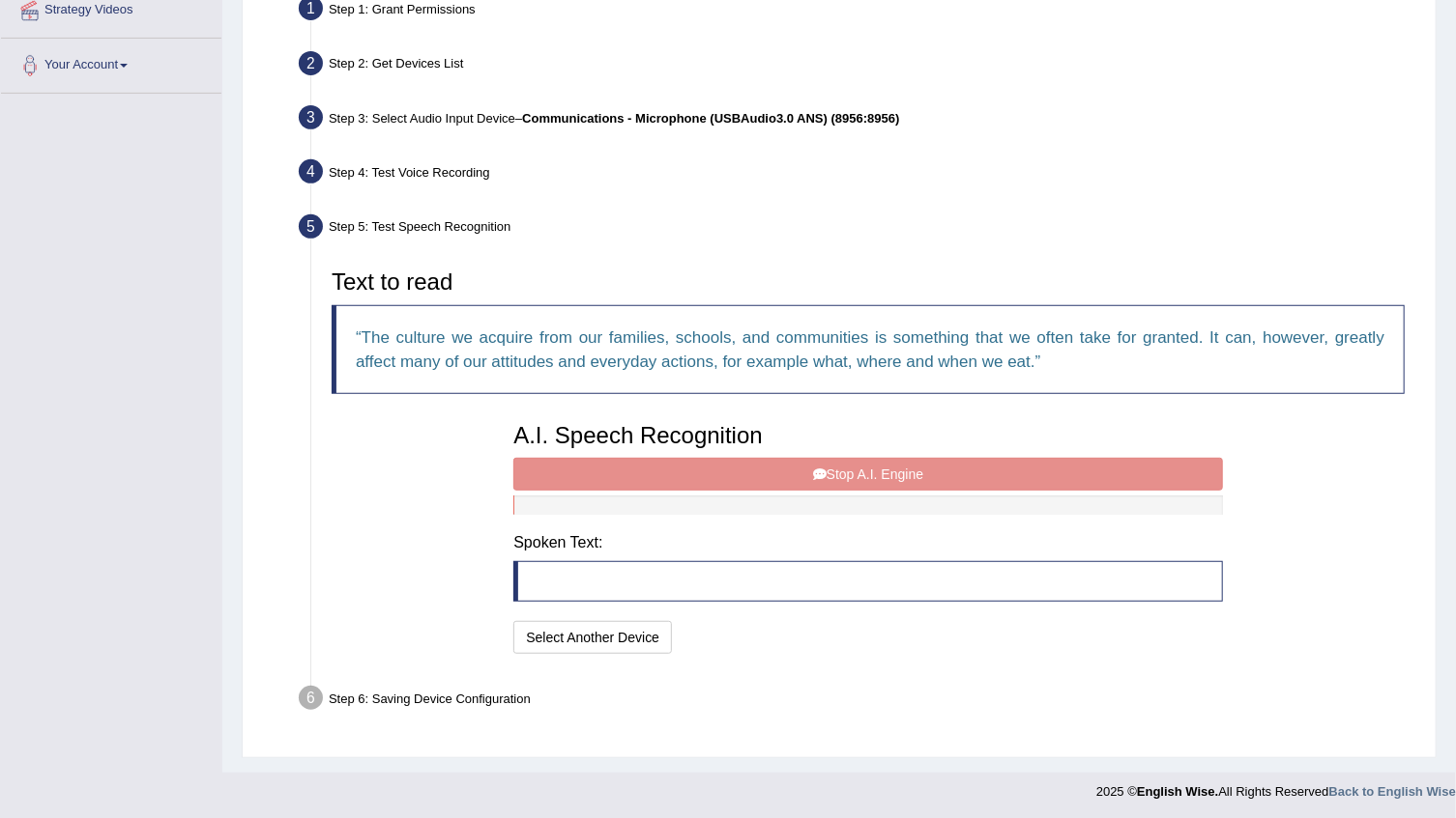
click at [918, 472] on div "A.I. Speech Recognition Start A.I. Engine Stop A.I. Engine Note: Please listen …" at bounding box center [867, 536] width 728 height 245
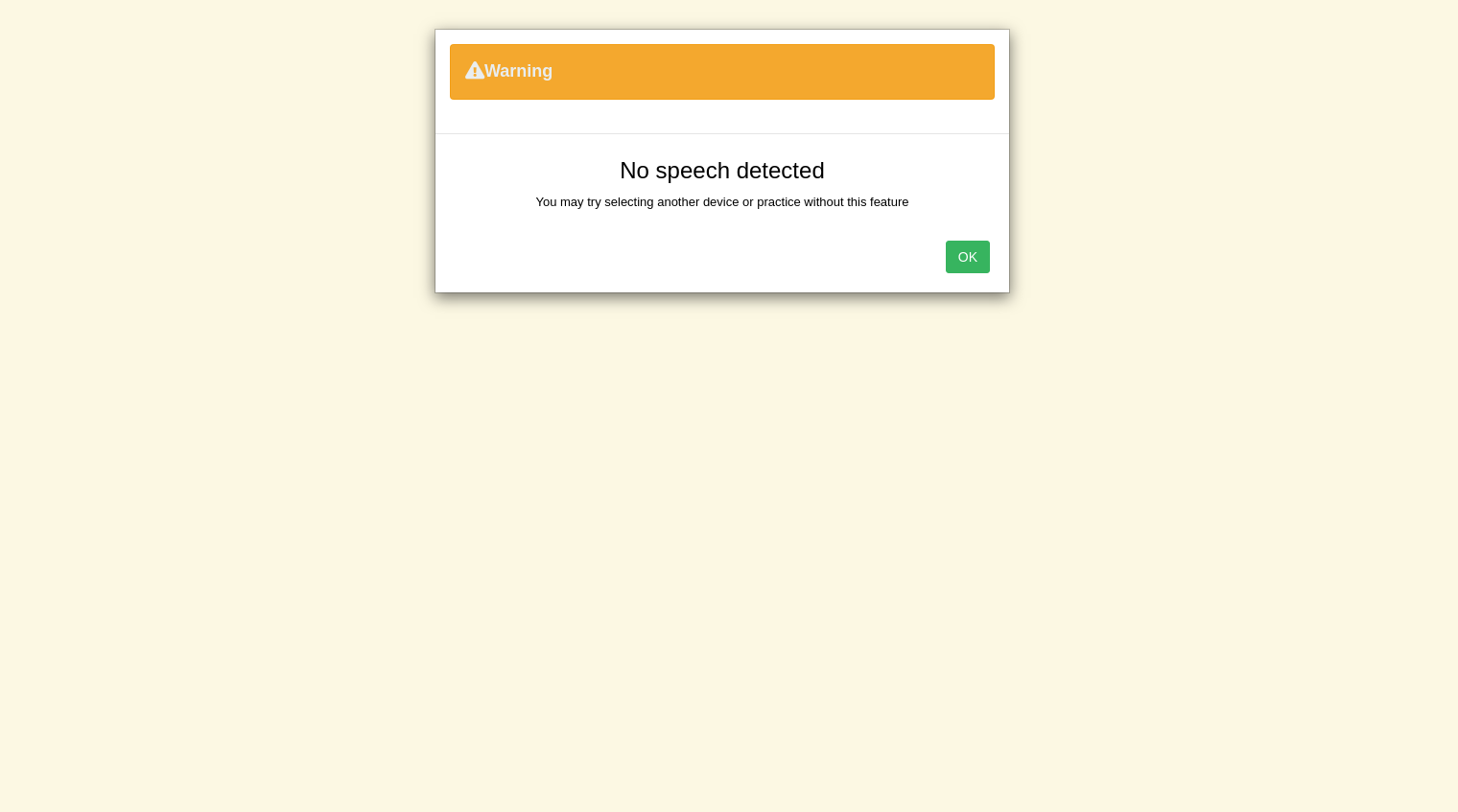
click at [972, 258] on button "OK" at bounding box center [968, 256] width 44 height 32
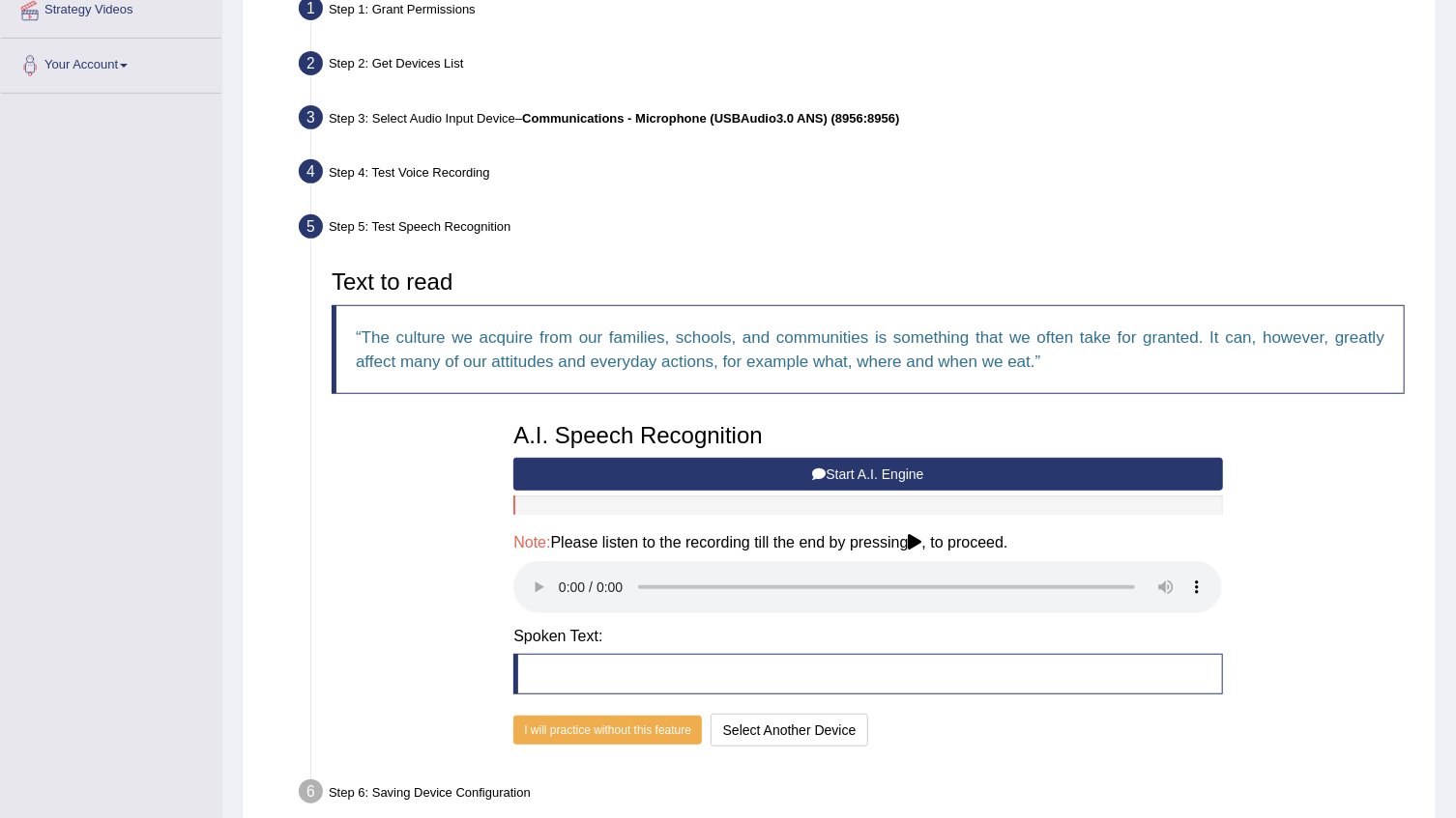
click at [822, 468] on icon at bounding box center [819, 475] width 14 height 14
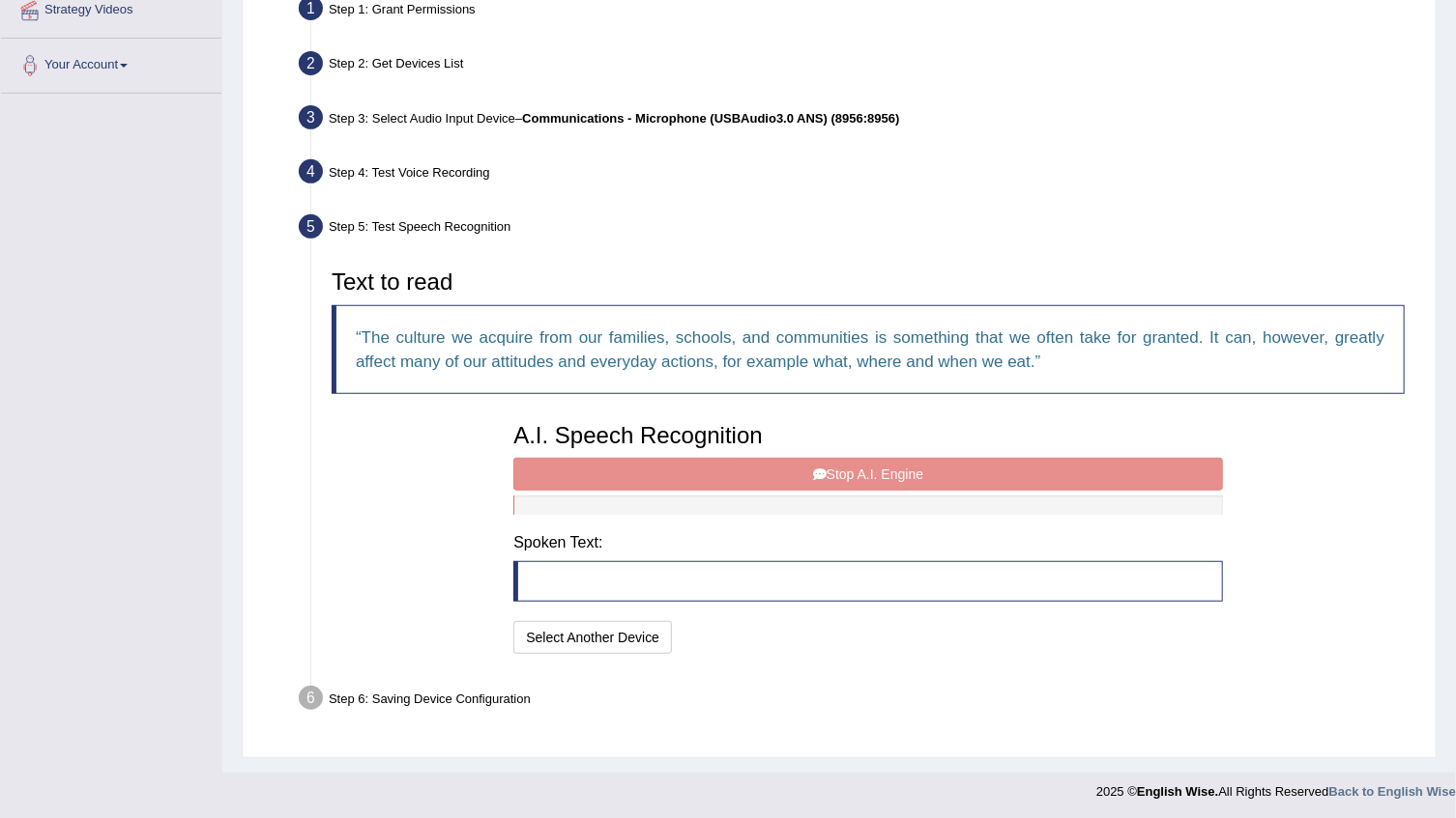
click at [843, 468] on div "A.I. Speech Recognition Start A.I. Engine Stop A.I. Engine Note: Please listen …" at bounding box center [867, 536] width 728 height 245
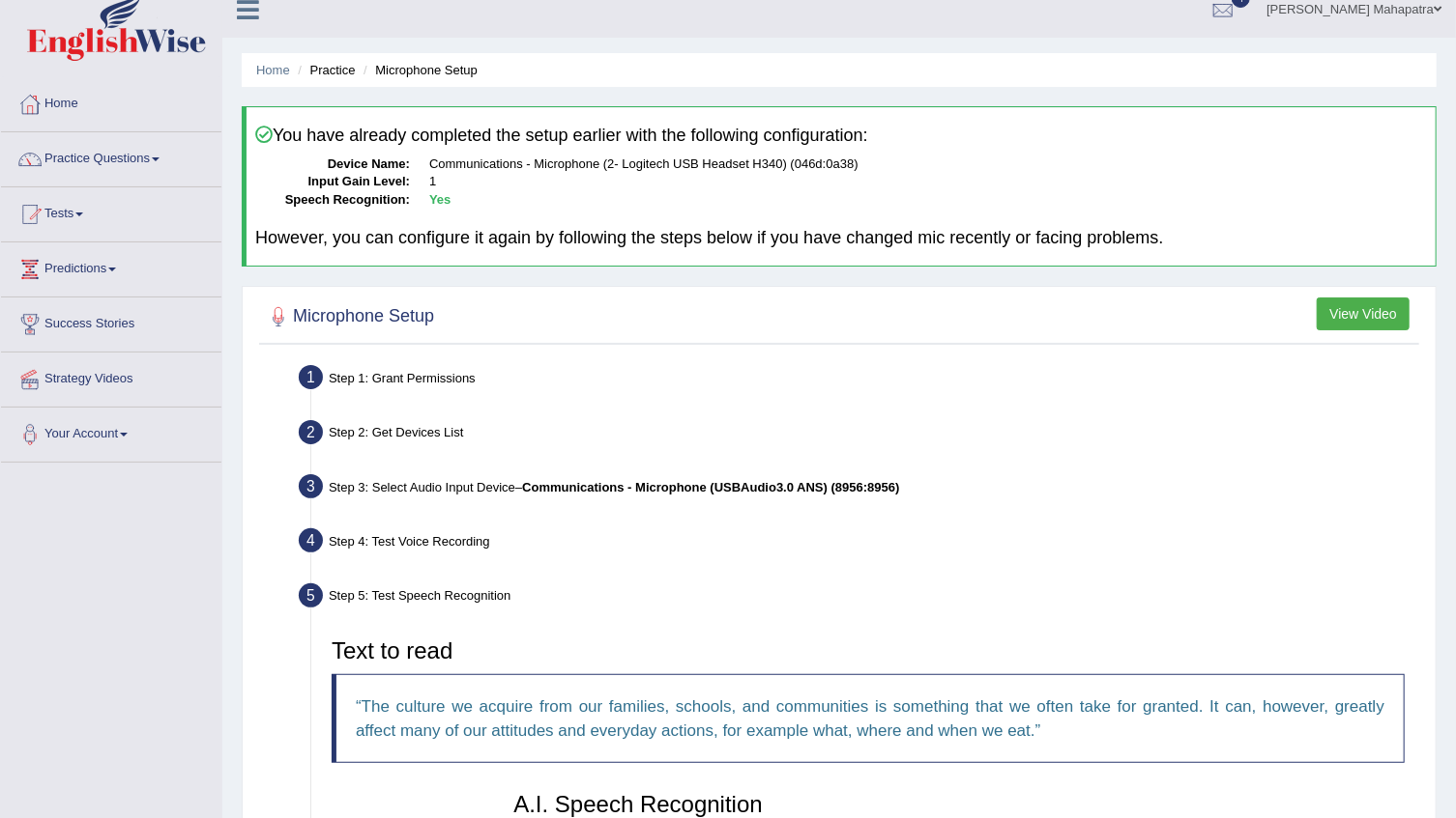
scroll to position [0, 0]
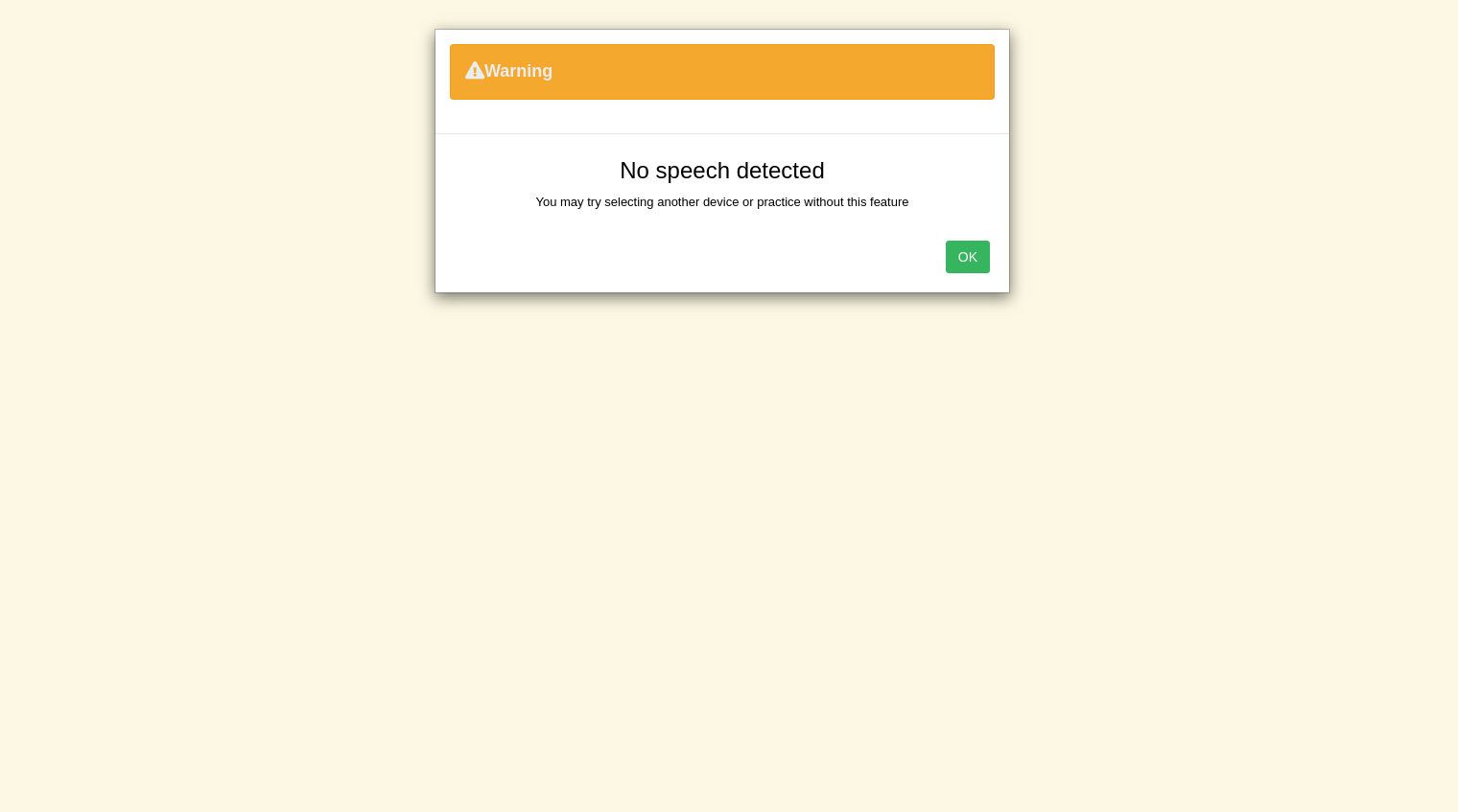
click at [960, 255] on button "OK" at bounding box center [968, 256] width 44 height 32
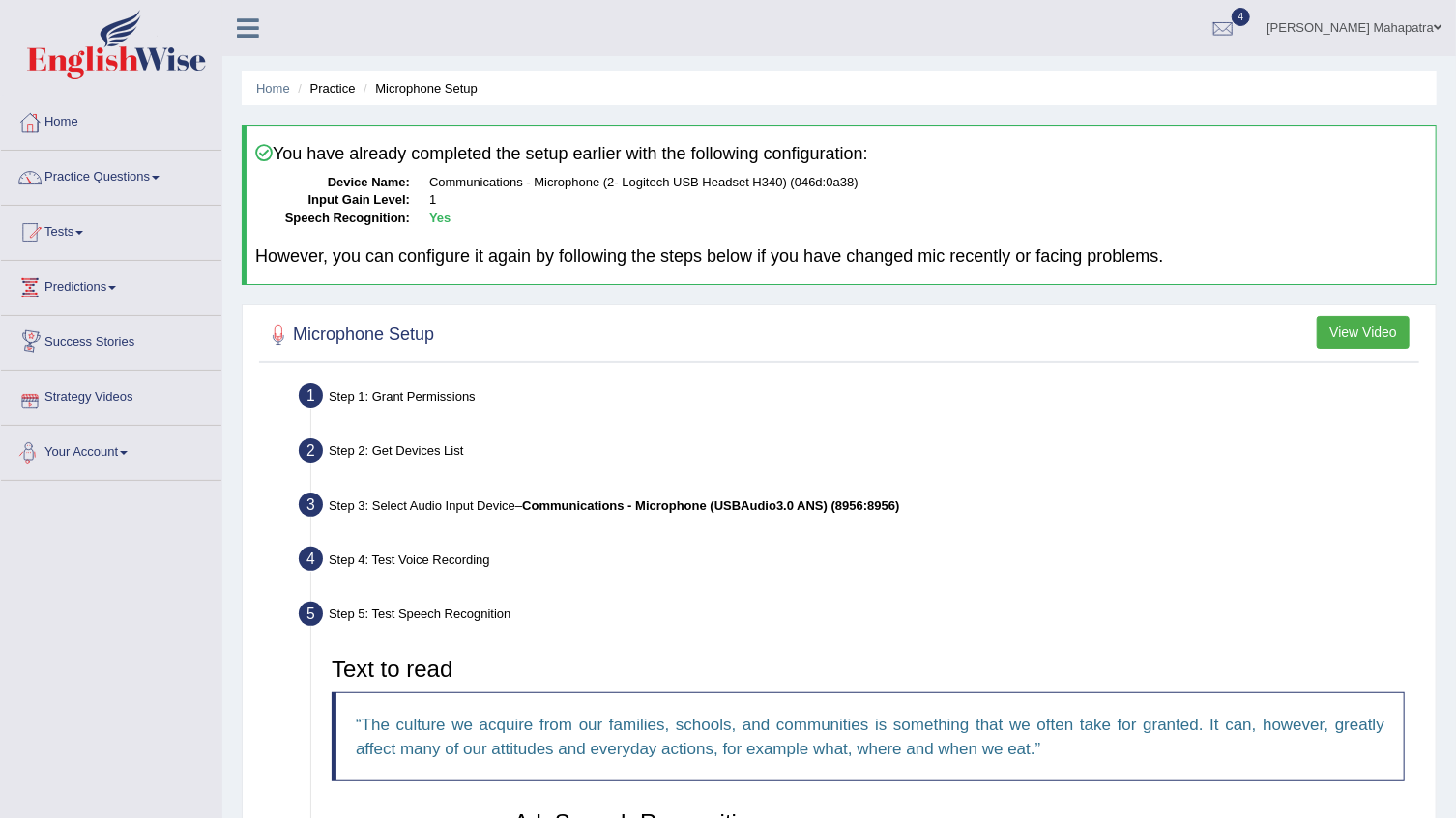
click at [83, 439] on link "Your Account" at bounding box center [111, 449] width 221 height 48
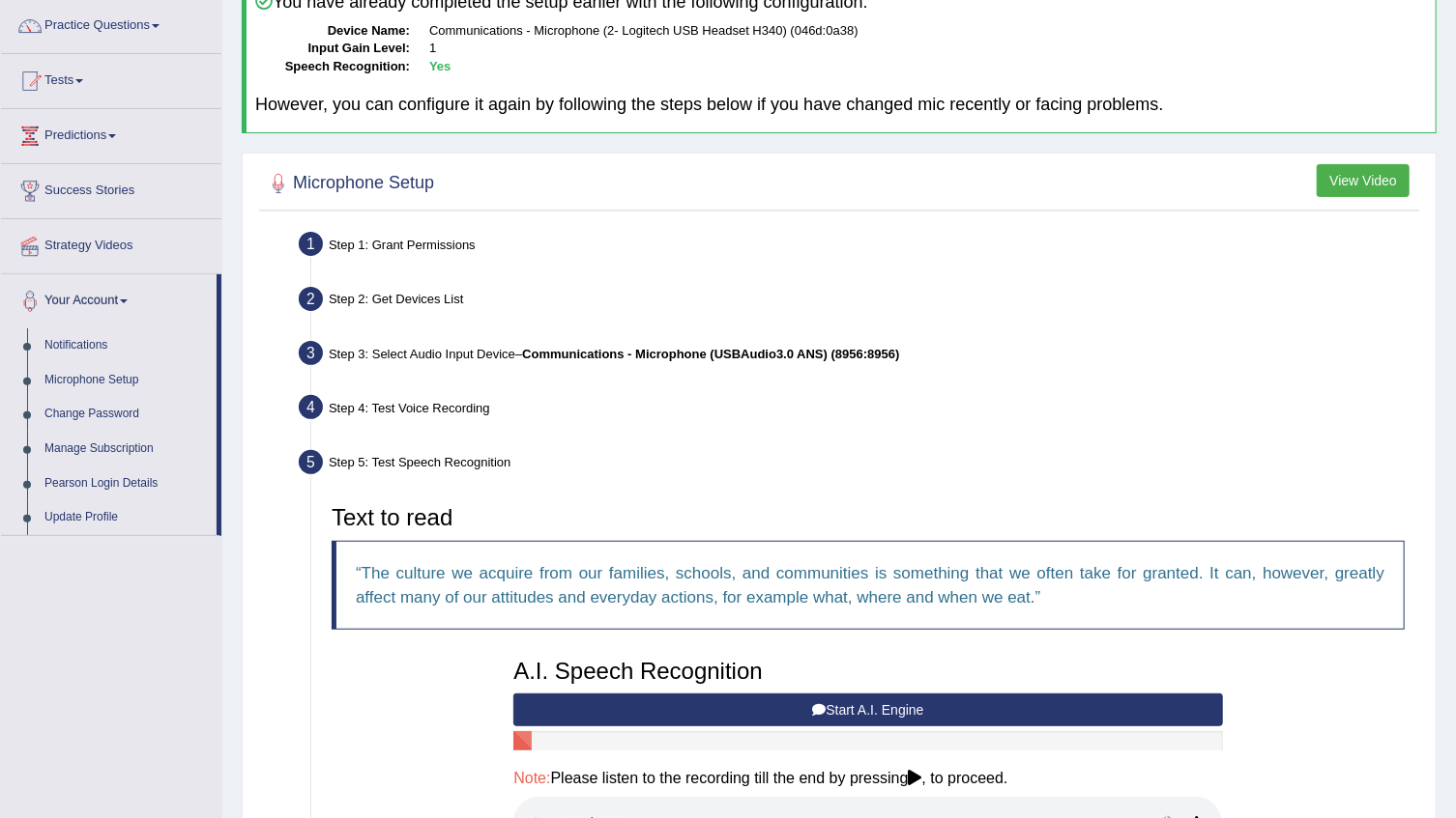
scroll to position [174, 0]
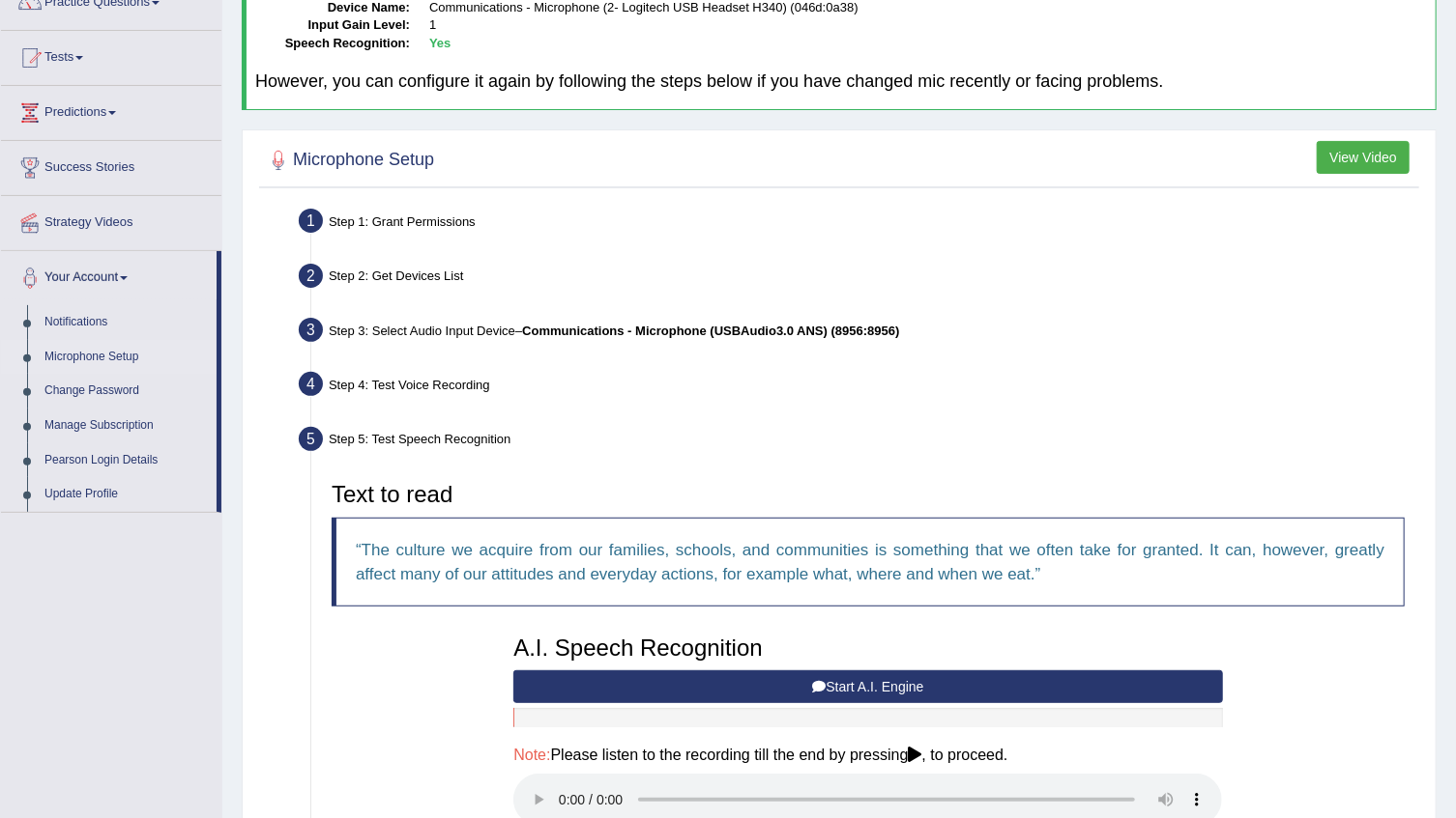
click at [100, 352] on link "Microphone Setup" at bounding box center [125, 357] width 180 height 34
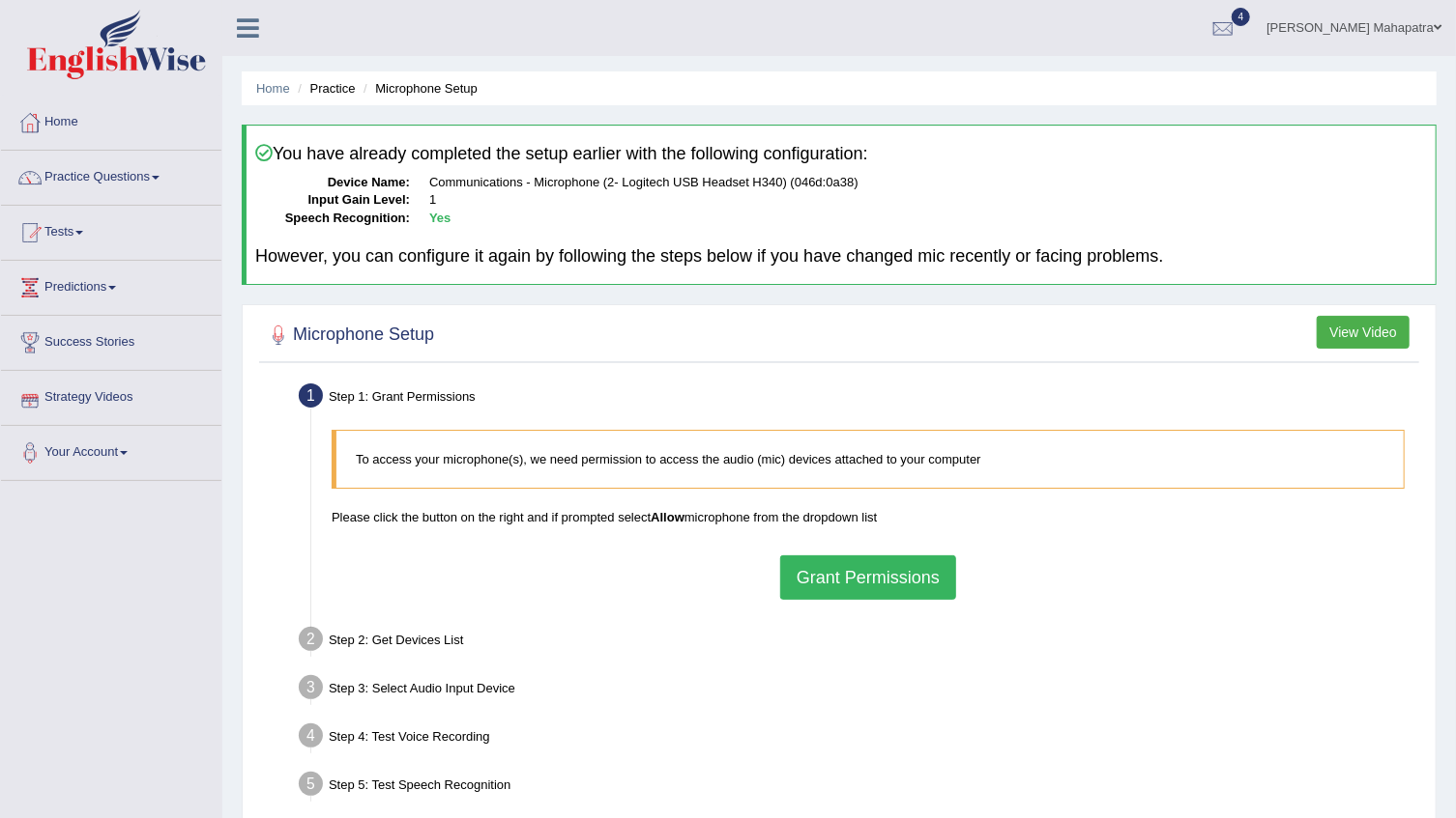
click at [830, 583] on button "Grant Permissions" at bounding box center [867, 578] width 175 height 44
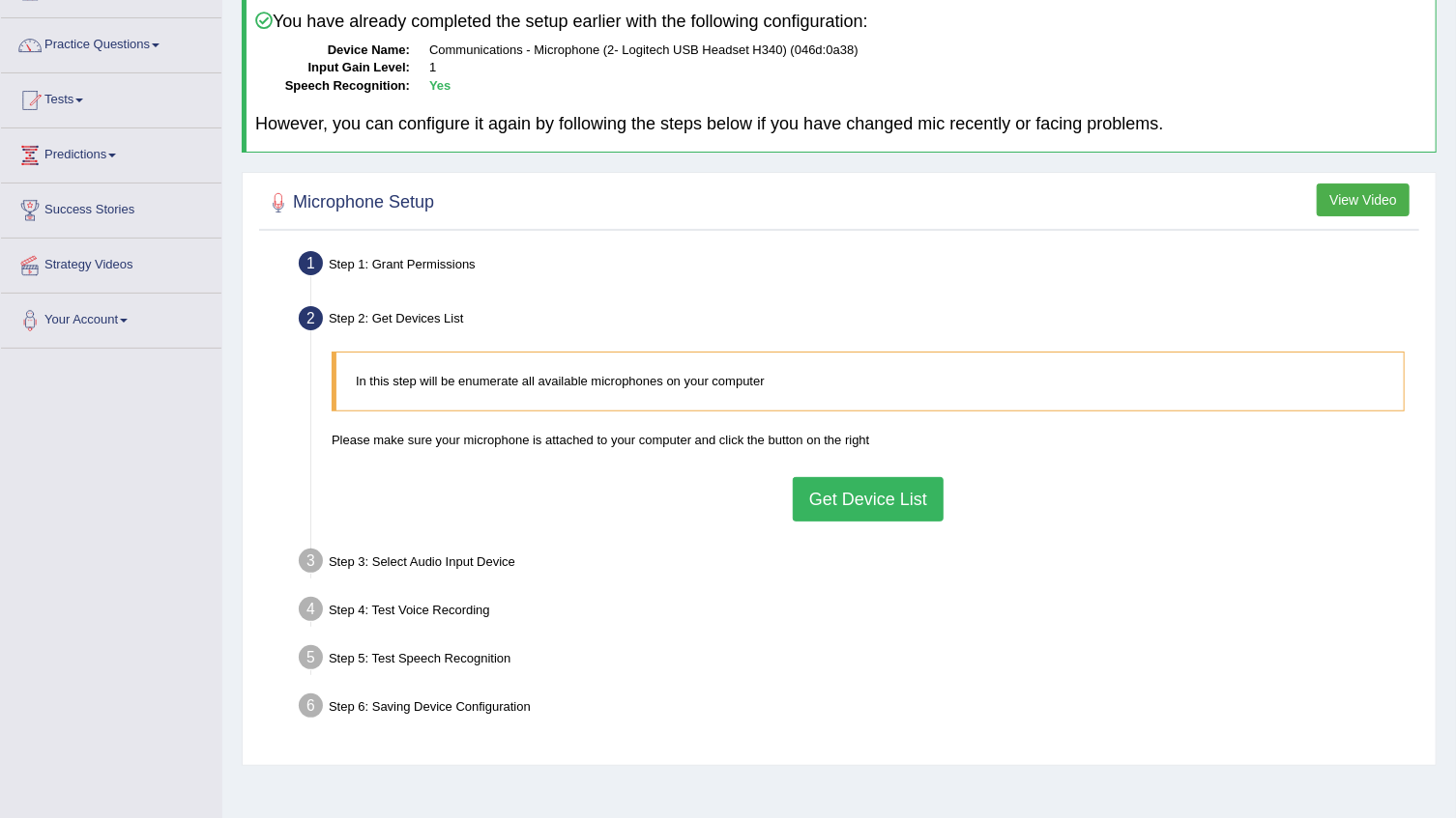
scroll to position [174, 0]
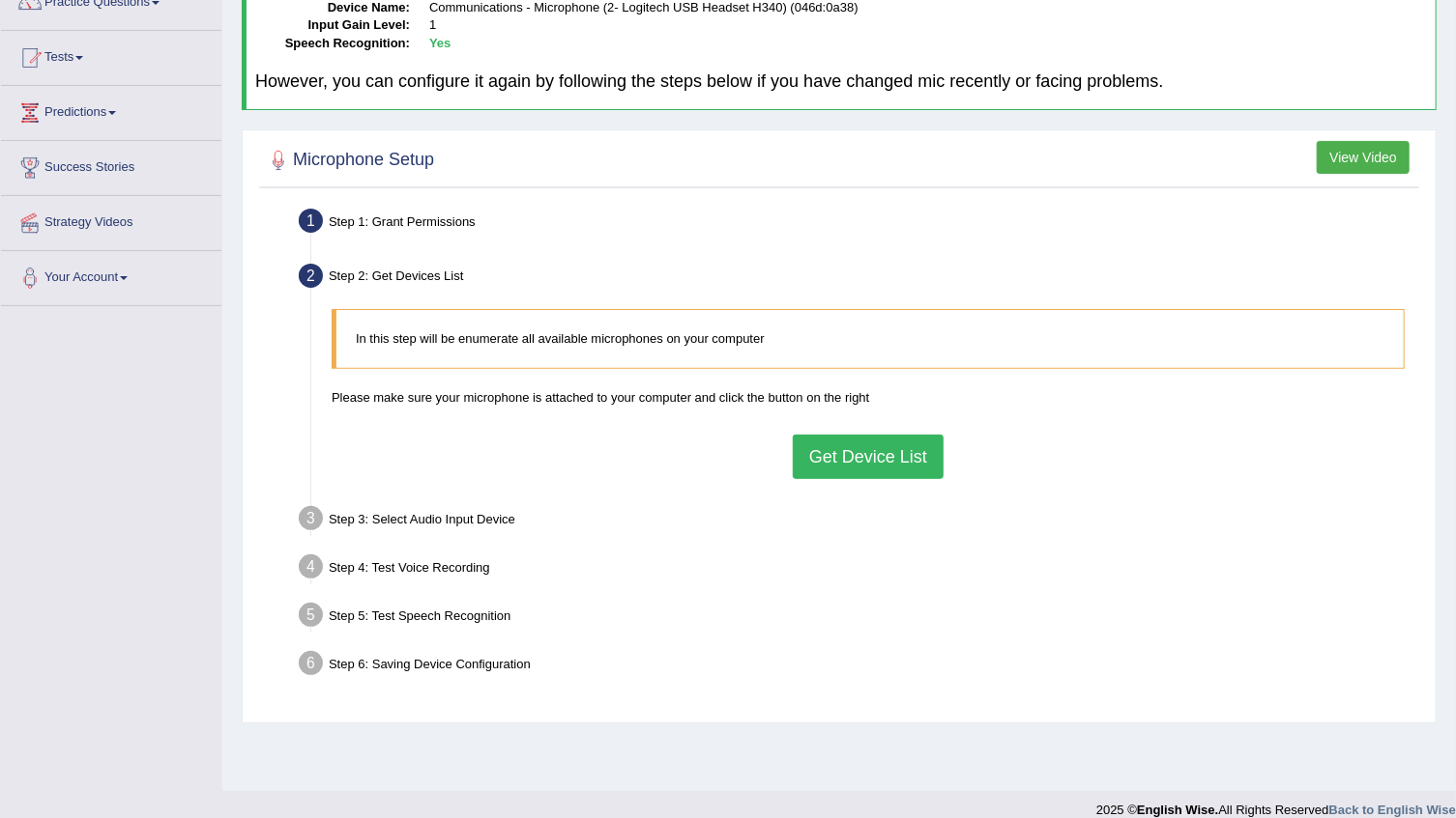
click at [813, 453] on button "Get Device List" at bounding box center [867, 456] width 151 height 44
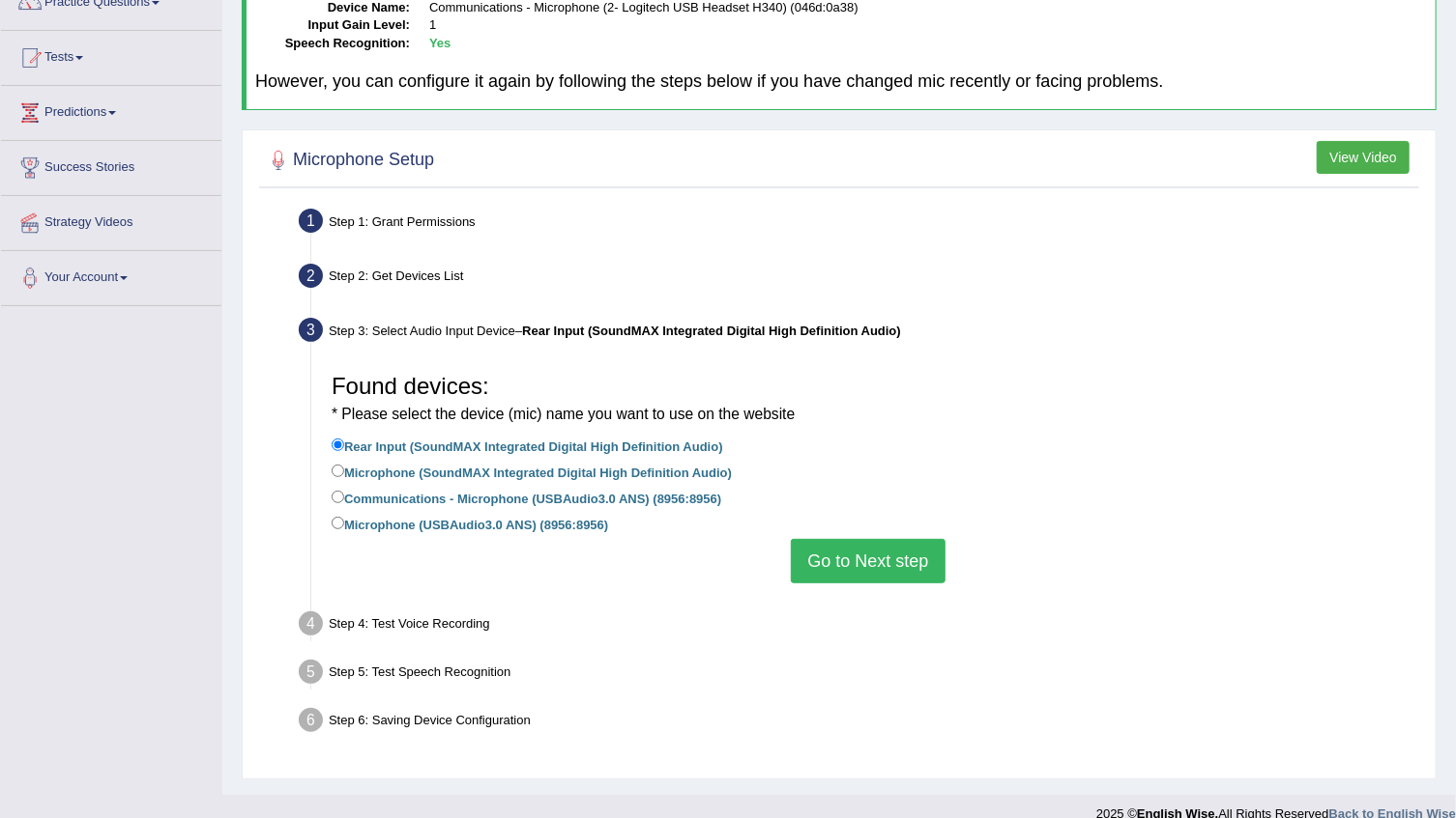
click at [881, 560] on button "Go to Next step" at bounding box center [867, 561] width 154 height 44
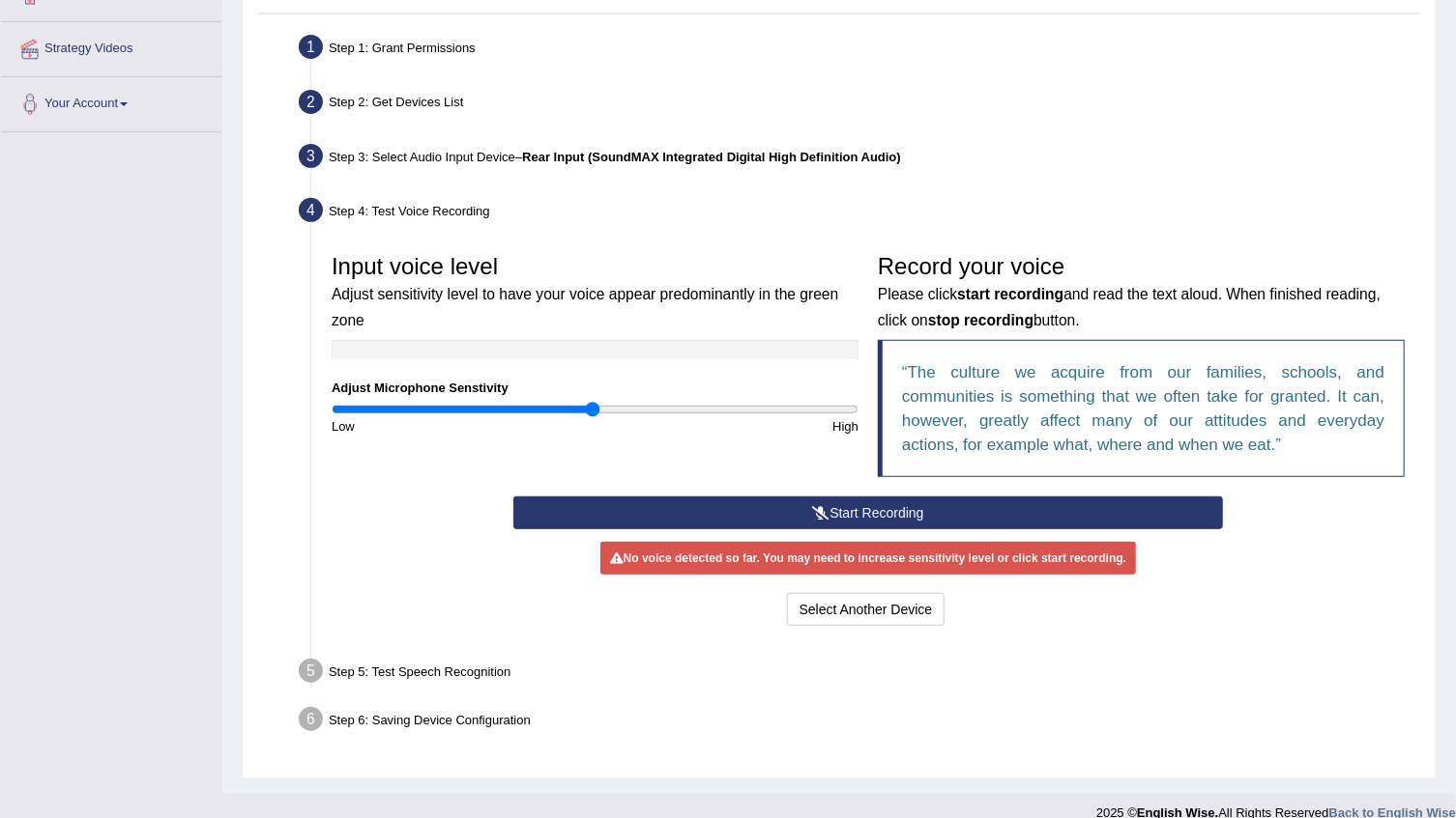
scroll to position [351, 0]
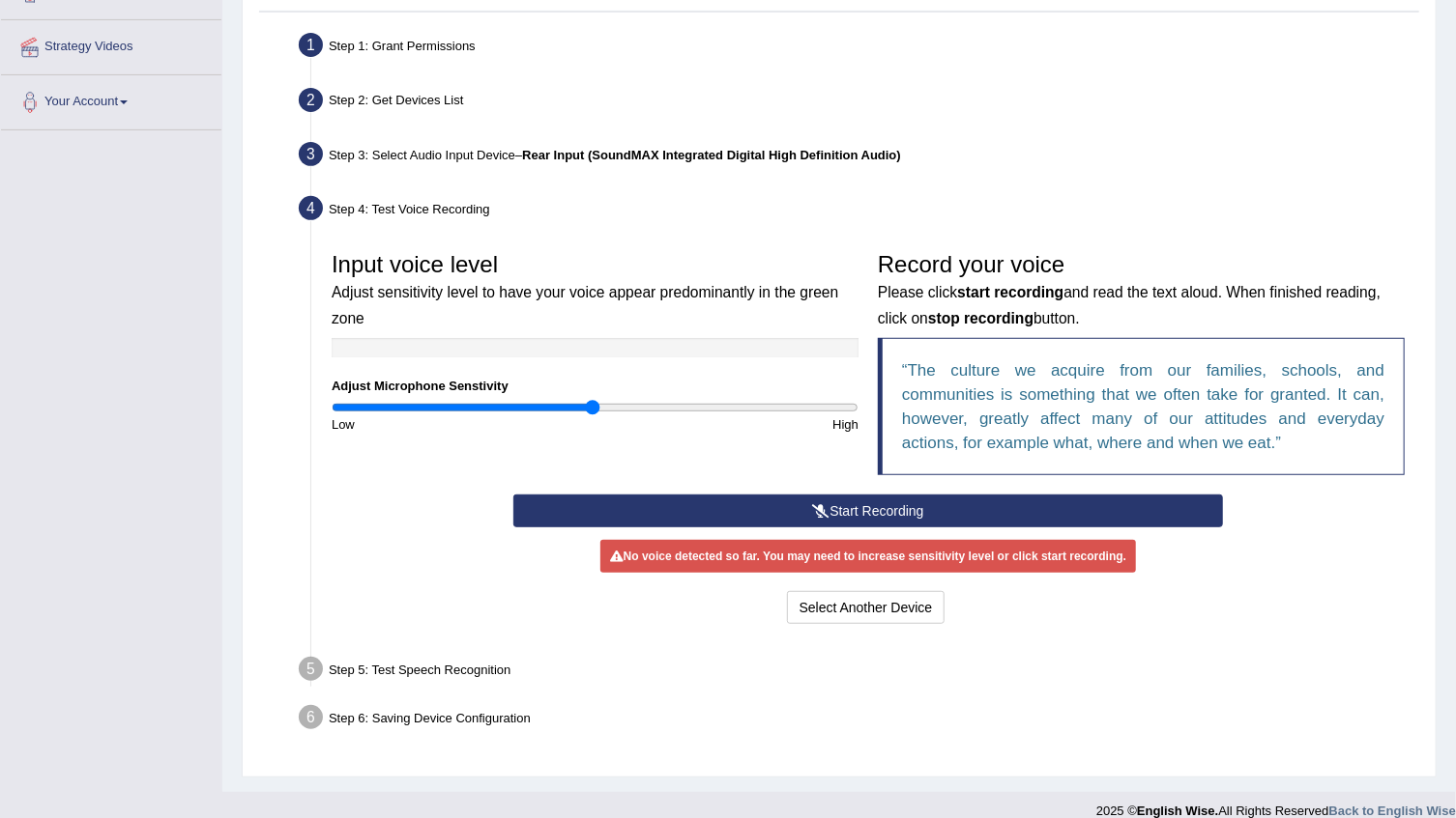
click at [879, 498] on button "Start Recording" at bounding box center [867, 511] width 709 height 33
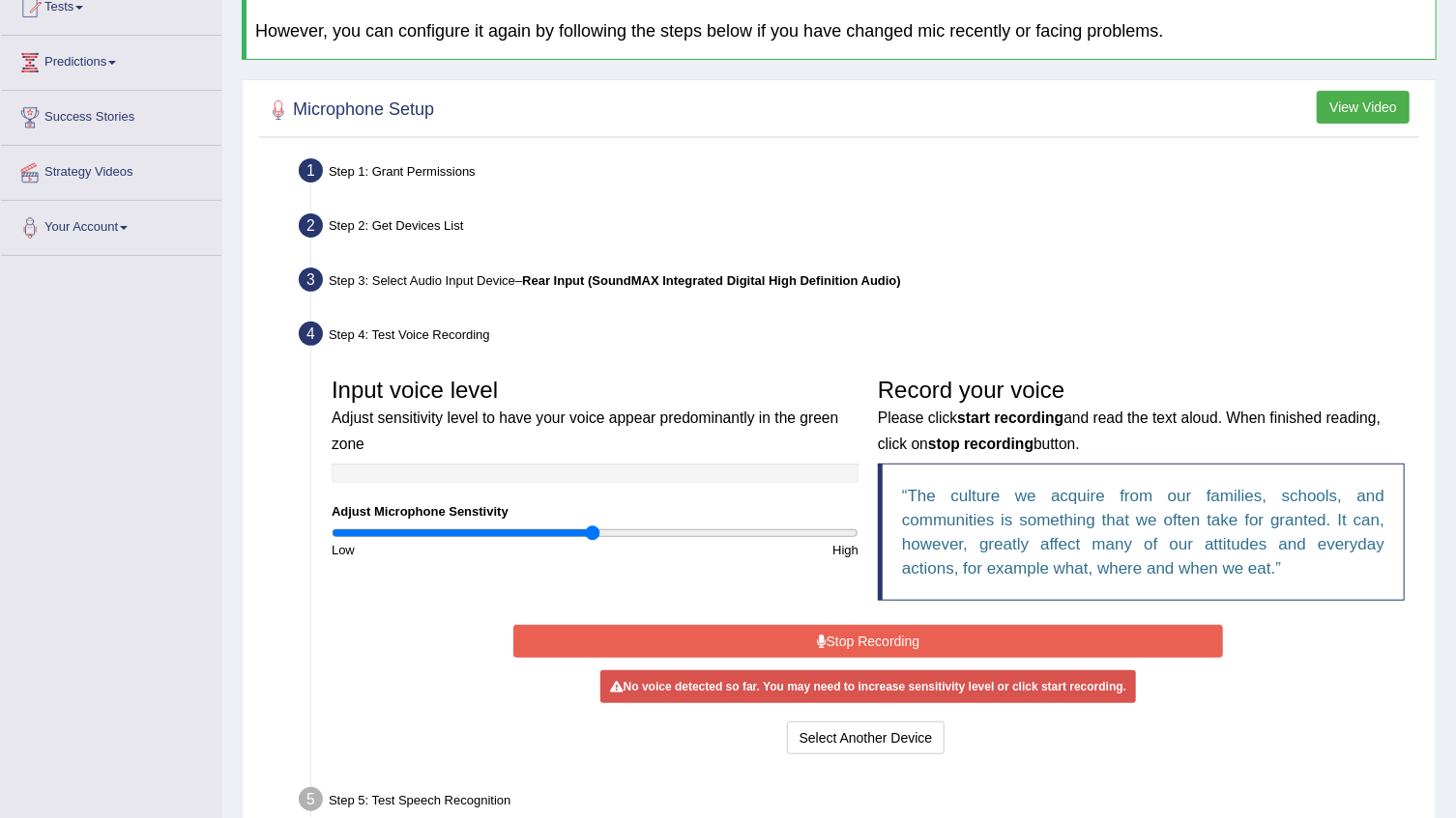
scroll to position [375, 0]
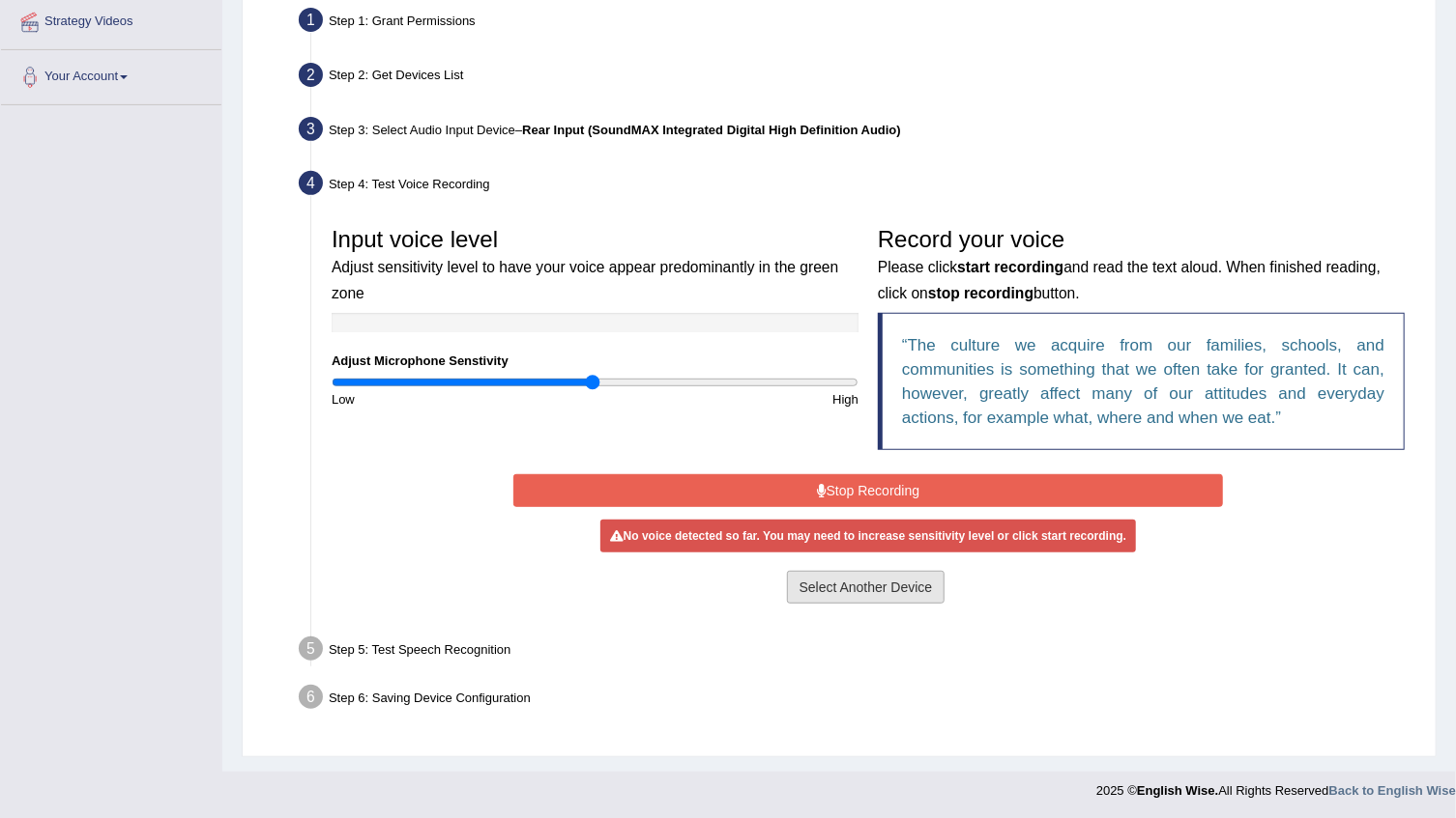
click at [867, 580] on button "Select Another Device" at bounding box center [866, 586] width 159 height 33
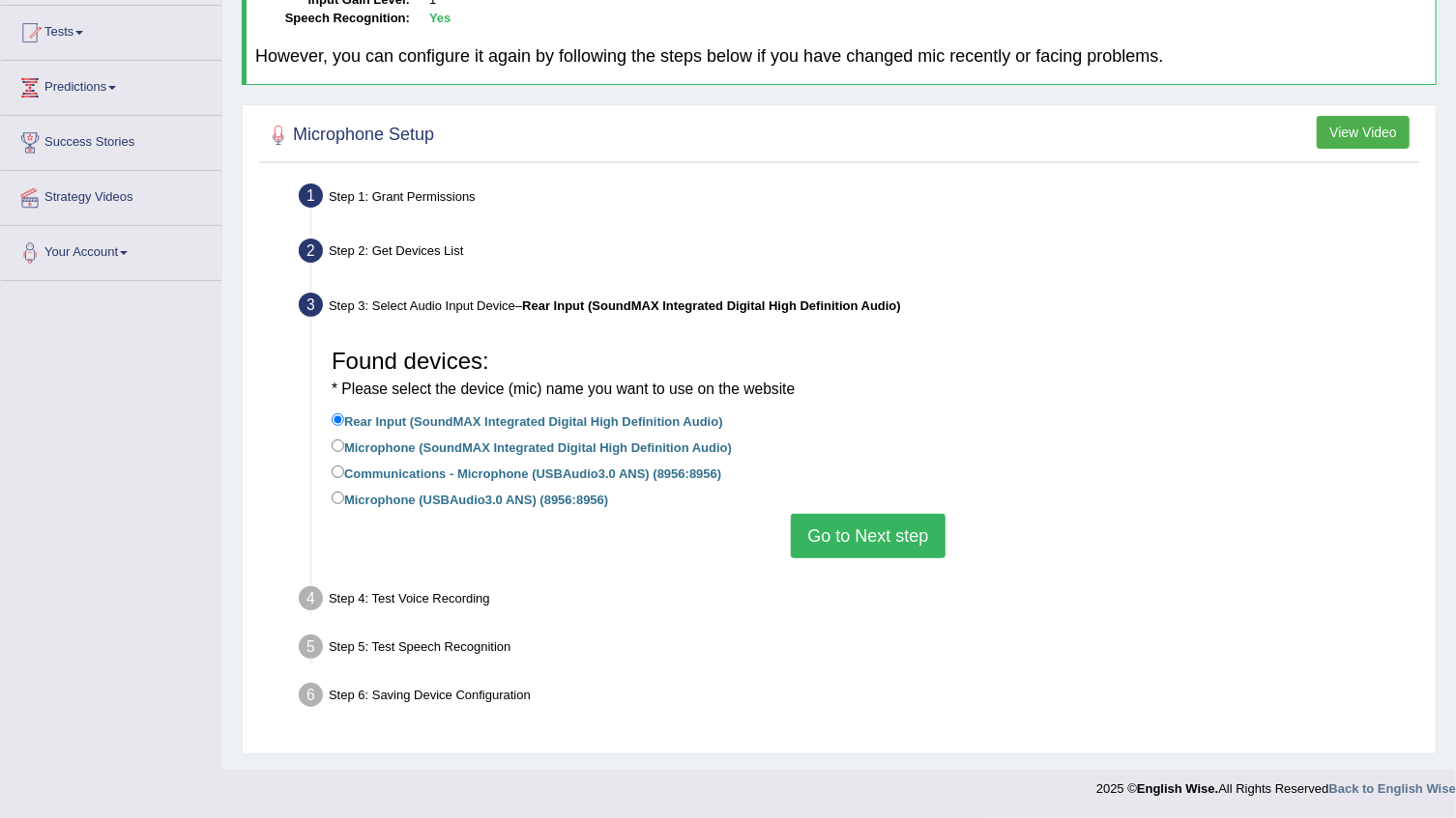
scroll to position [199, 0]
click at [350, 503] on label "Microphone (USBAudio3.0 ANS) (8956:8956)" at bounding box center [469, 500] width 276 height 22
click at [344, 503] on input "Microphone (USBAudio3.0 ANS) (8956:8956)" at bounding box center [337, 499] width 13 height 13
radio input "true"
click at [924, 534] on button "Go to Next step" at bounding box center [867, 537] width 154 height 44
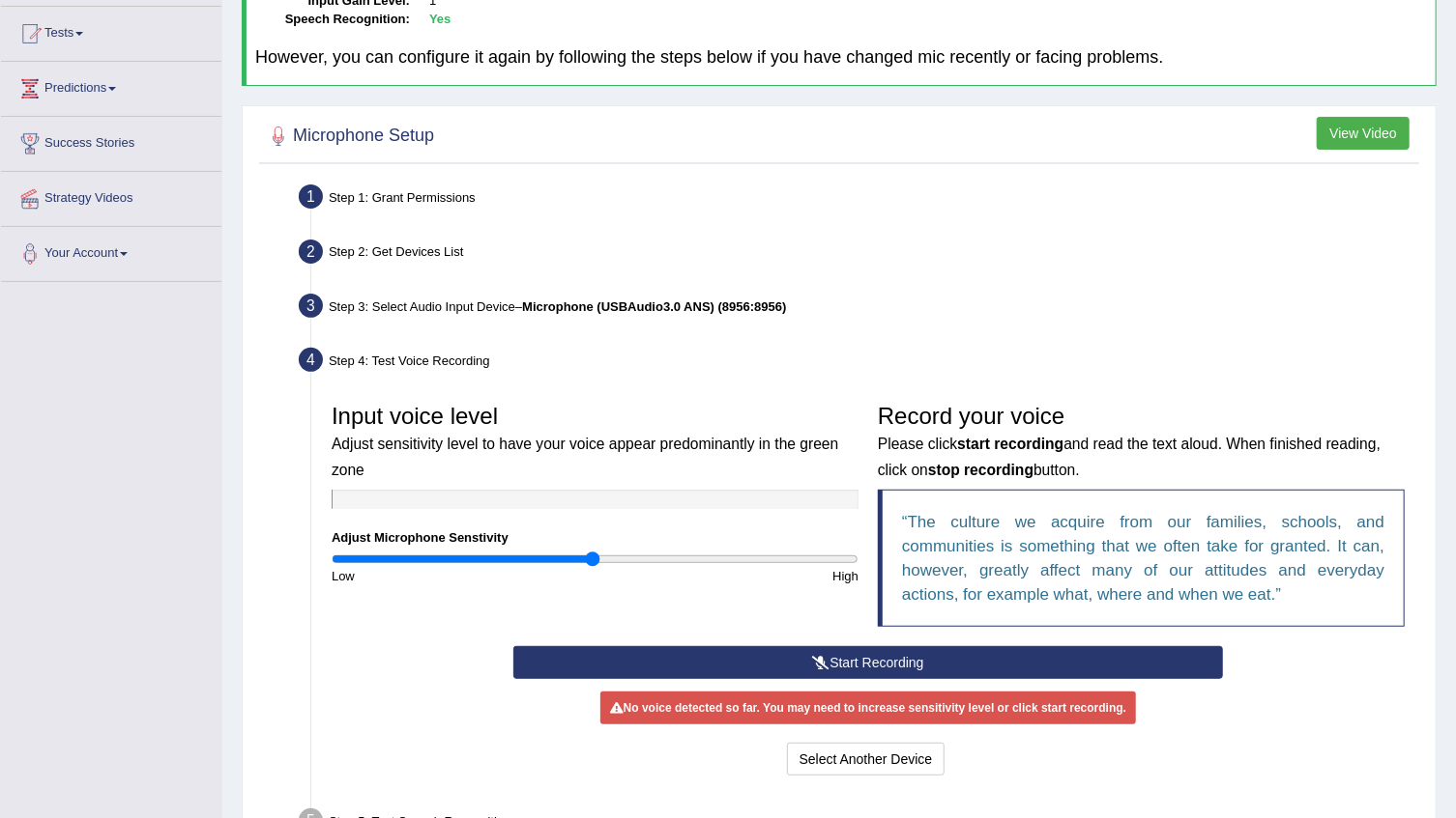
click at [845, 657] on button "Start Recording" at bounding box center [867, 662] width 709 height 33
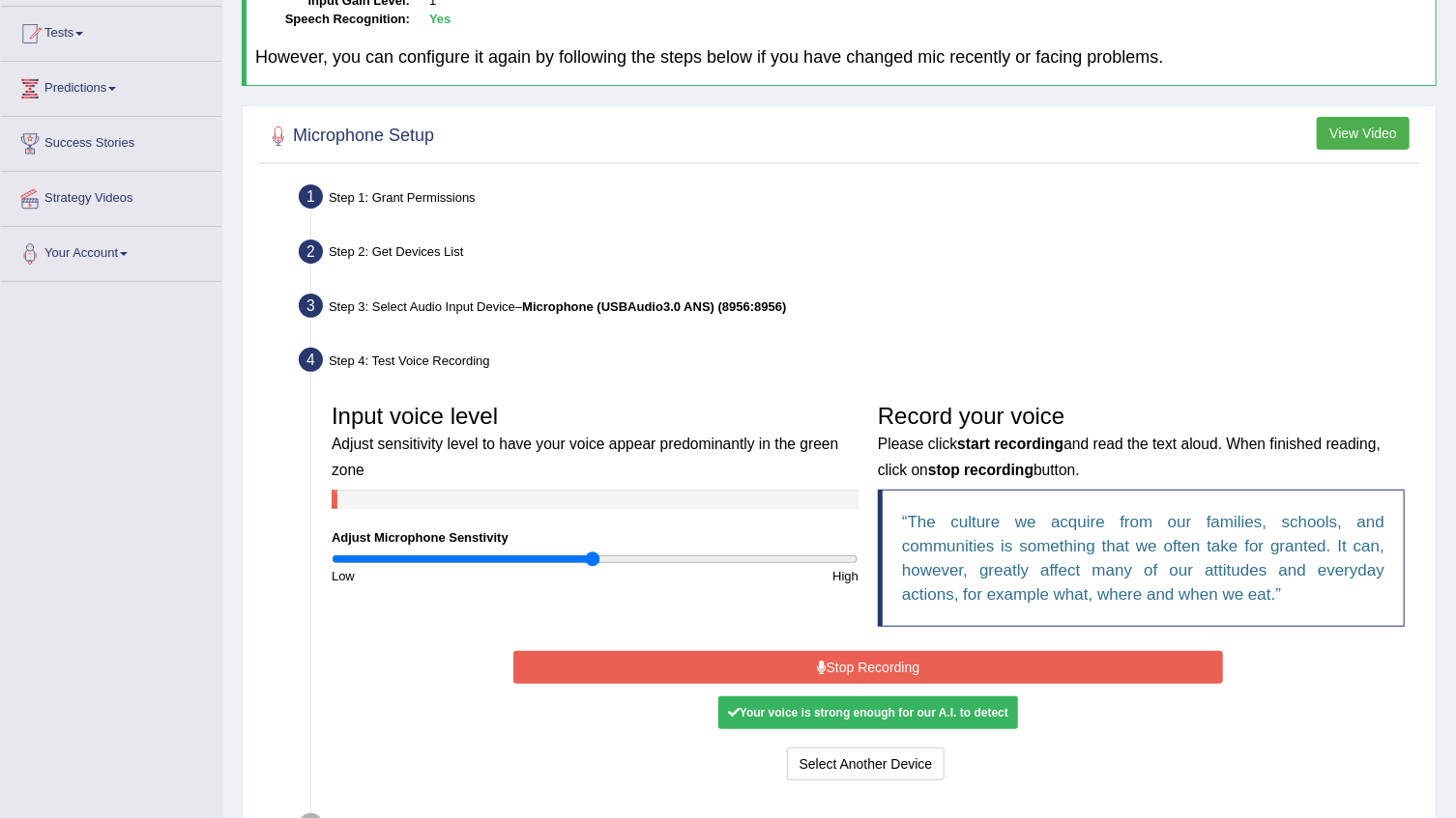
click at [832, 711] on div "Your voice is strong enough for our A.I. to detect" at bounding box center [868, 713] width 300 height 33
click at [835, 667] on button "Stop Recording" at bounding box center [867, 667] width 709 height 33
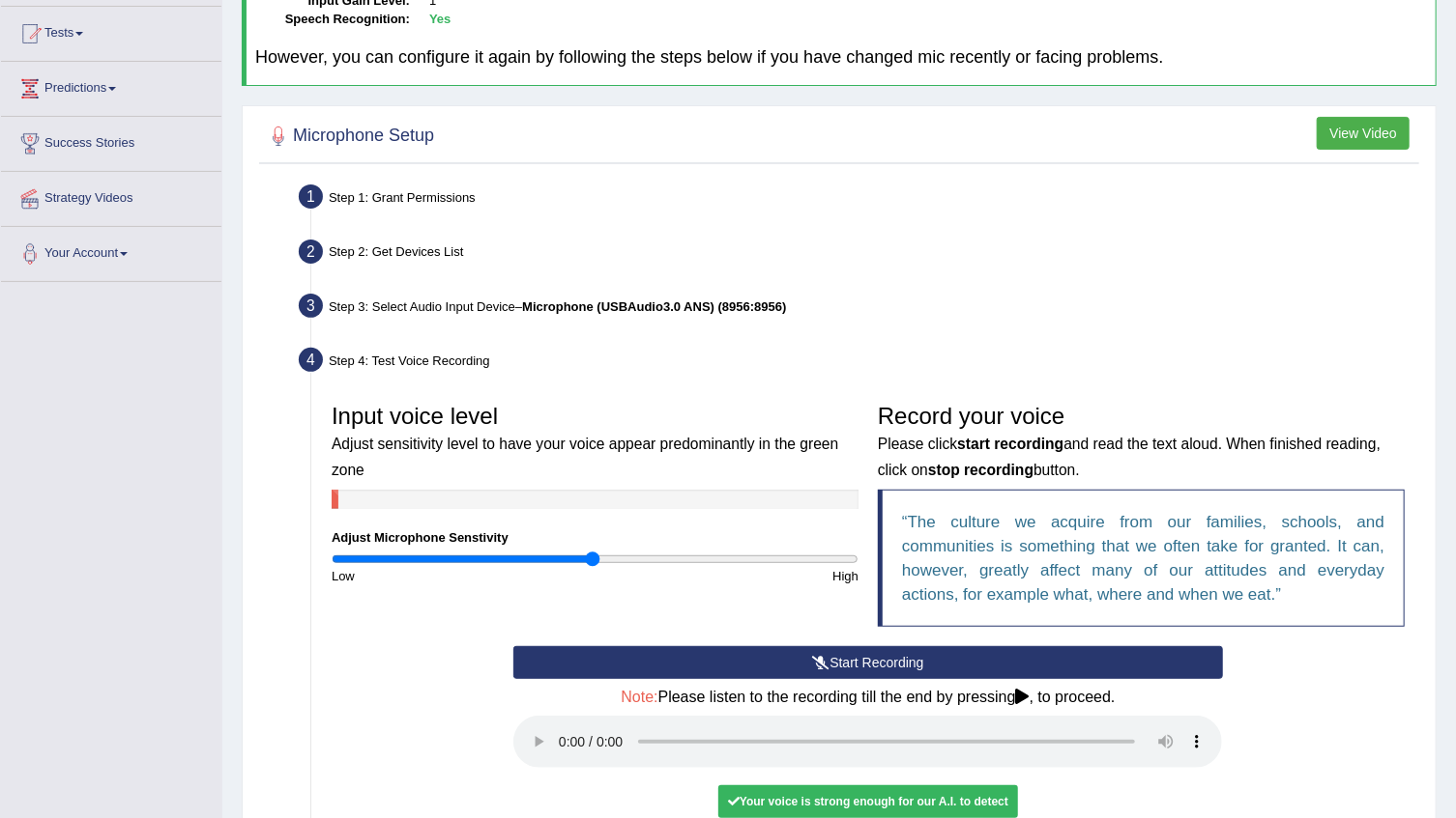
scroll to position [375, 0]
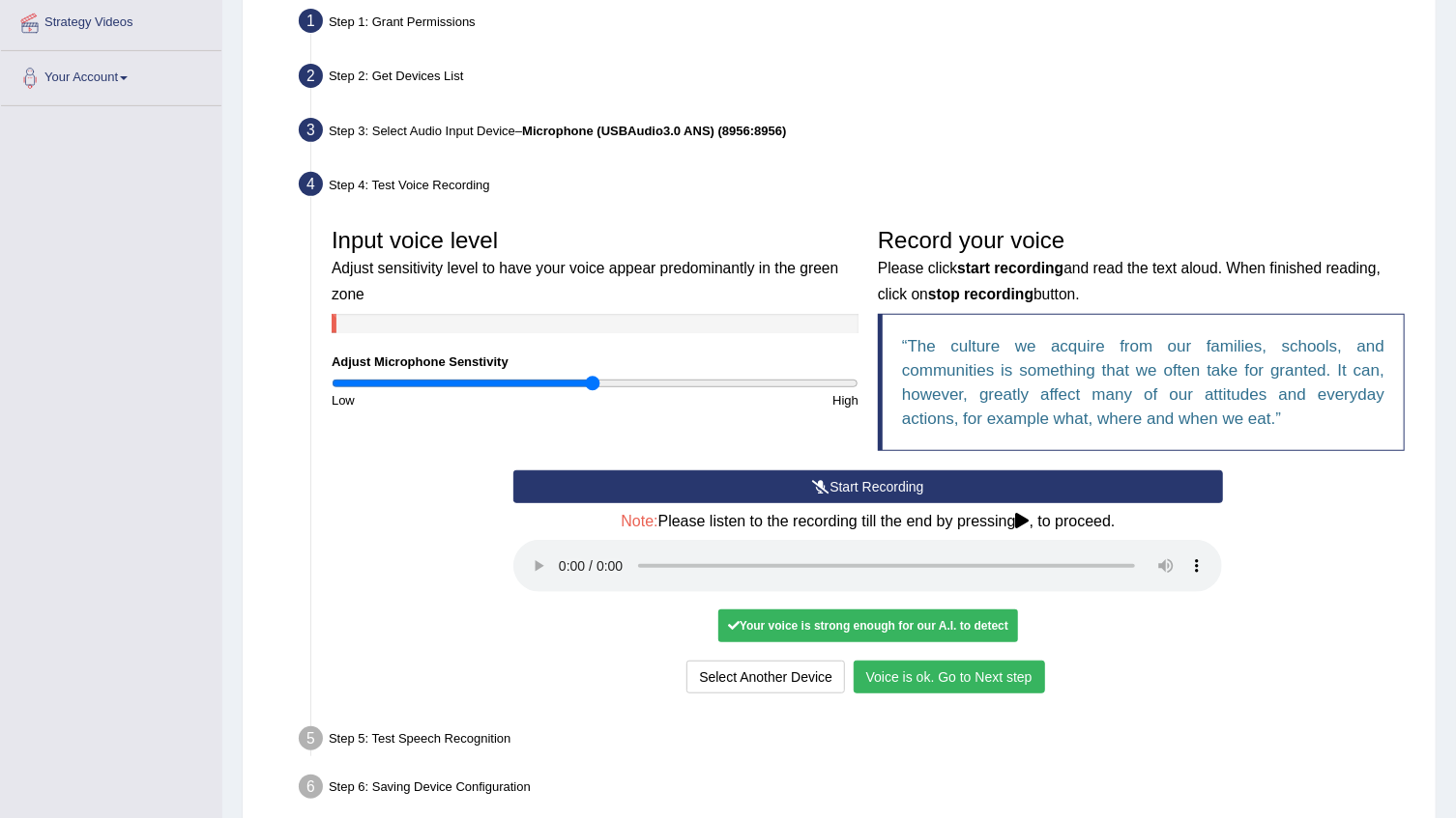
click at [1014, 676] on button "Voice is ok. Go to Next step" at bounding box center [949, 677] width 191 height 33
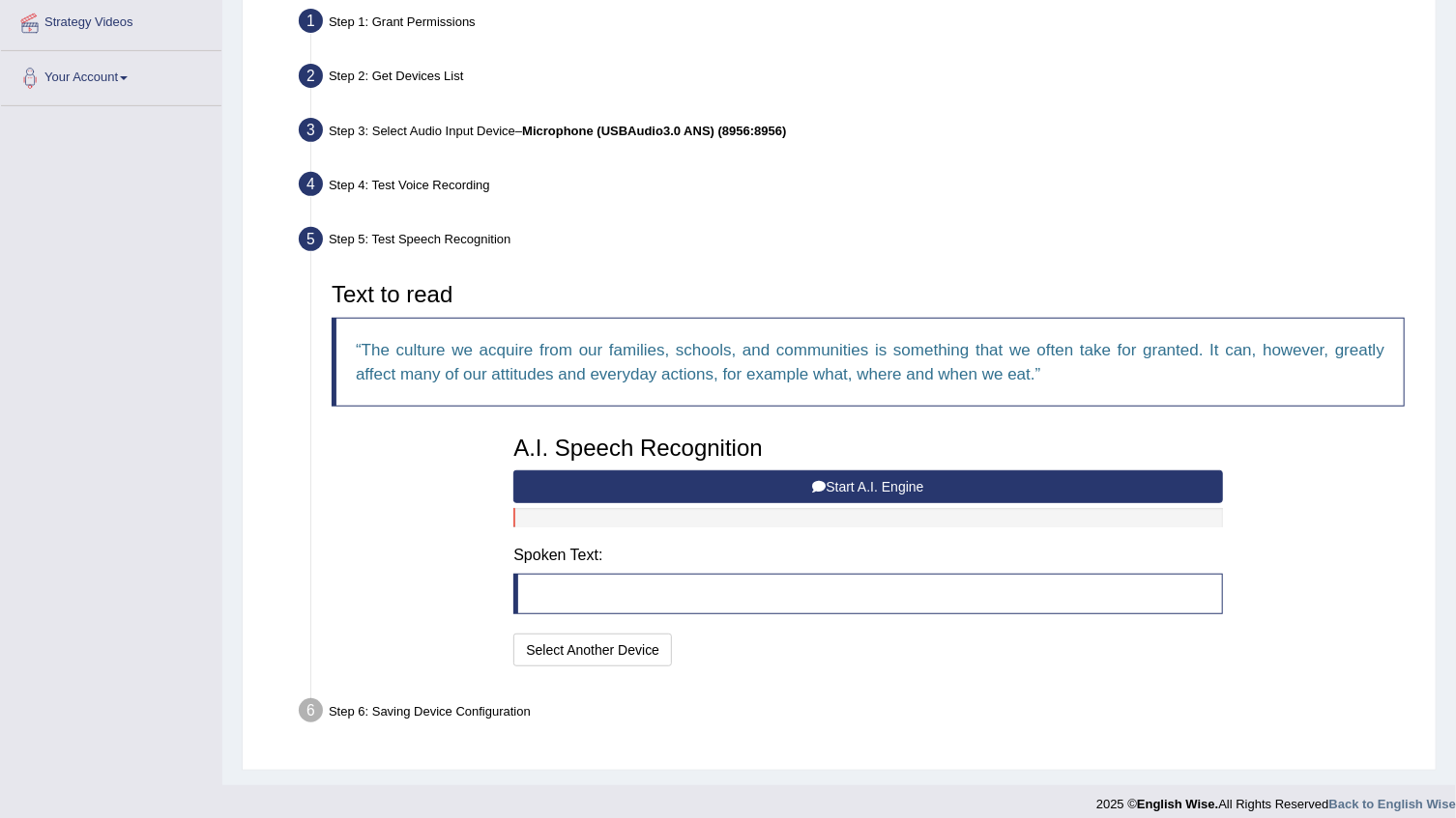
click at [788, 486] on button "Start A.I. Engine" at bounding box center [867, 487] width 709 height 33
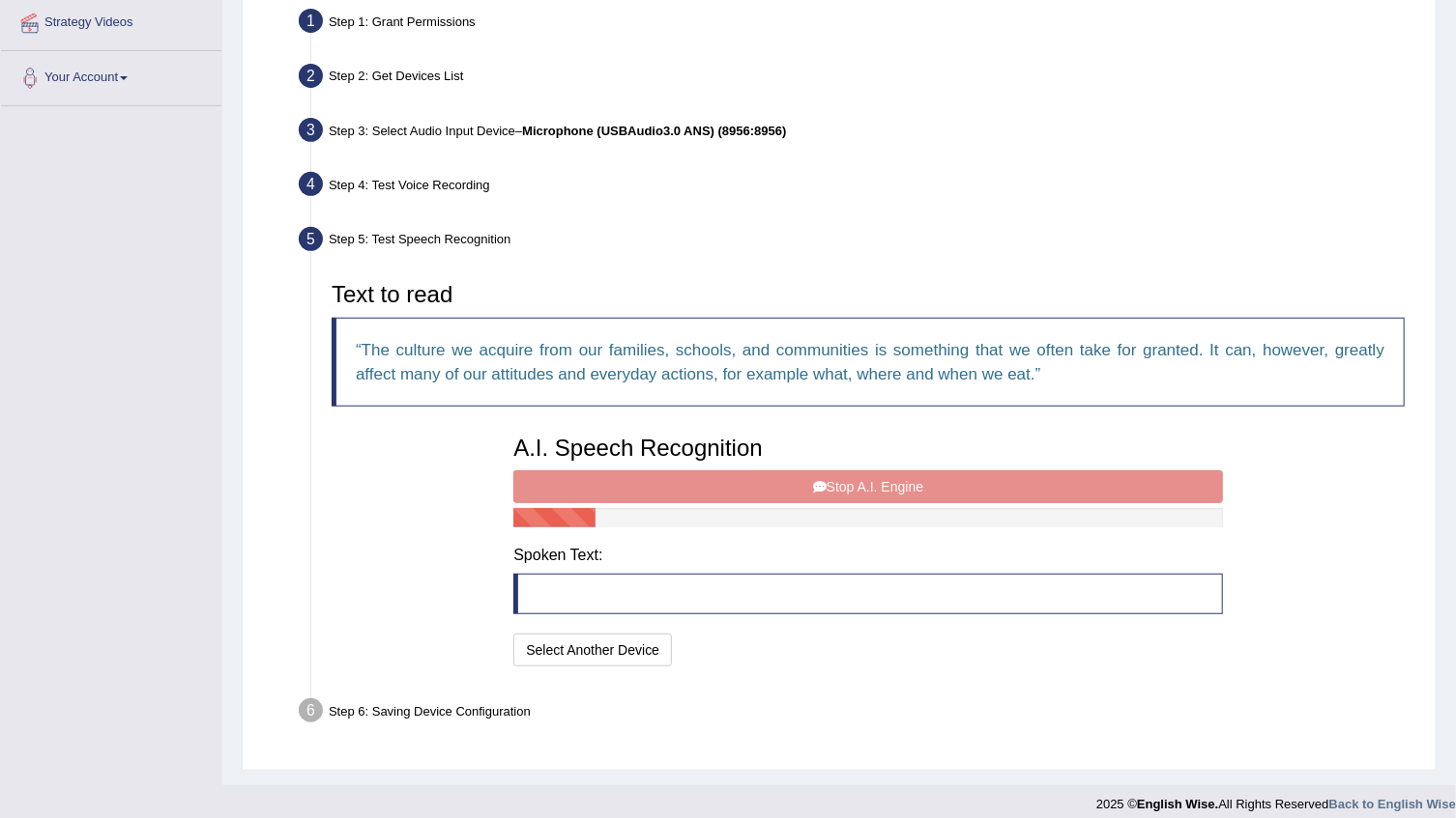
click at [883, 486] on div "A.I. Speech Recognition Start A.I. Engine Stop A.I. Engine Note: Please listen …" at bounding box center [867, 548] width 728 height 245
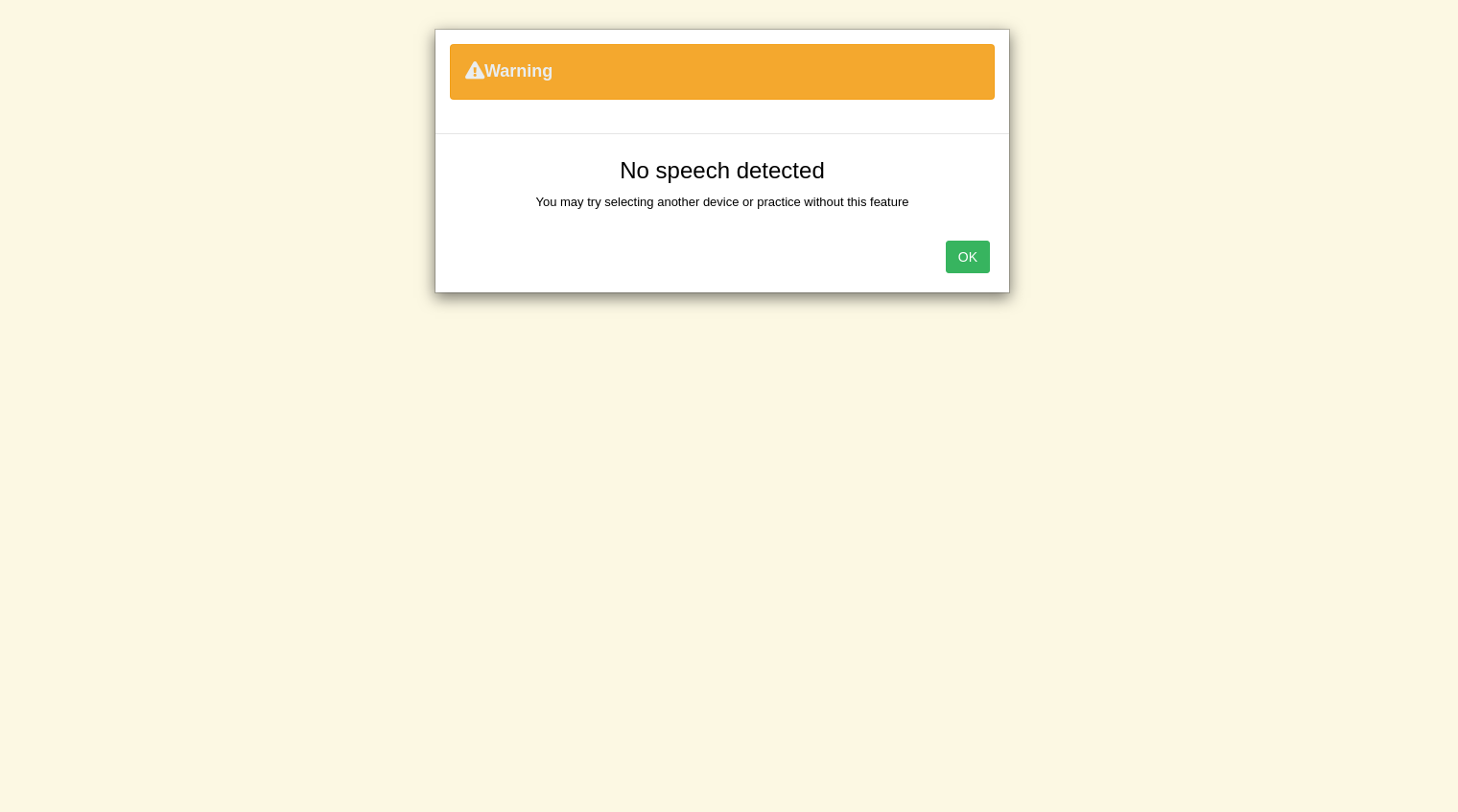
click at [972, 255] on button "OK" at bounding box center [968, 256] width 44 height 32
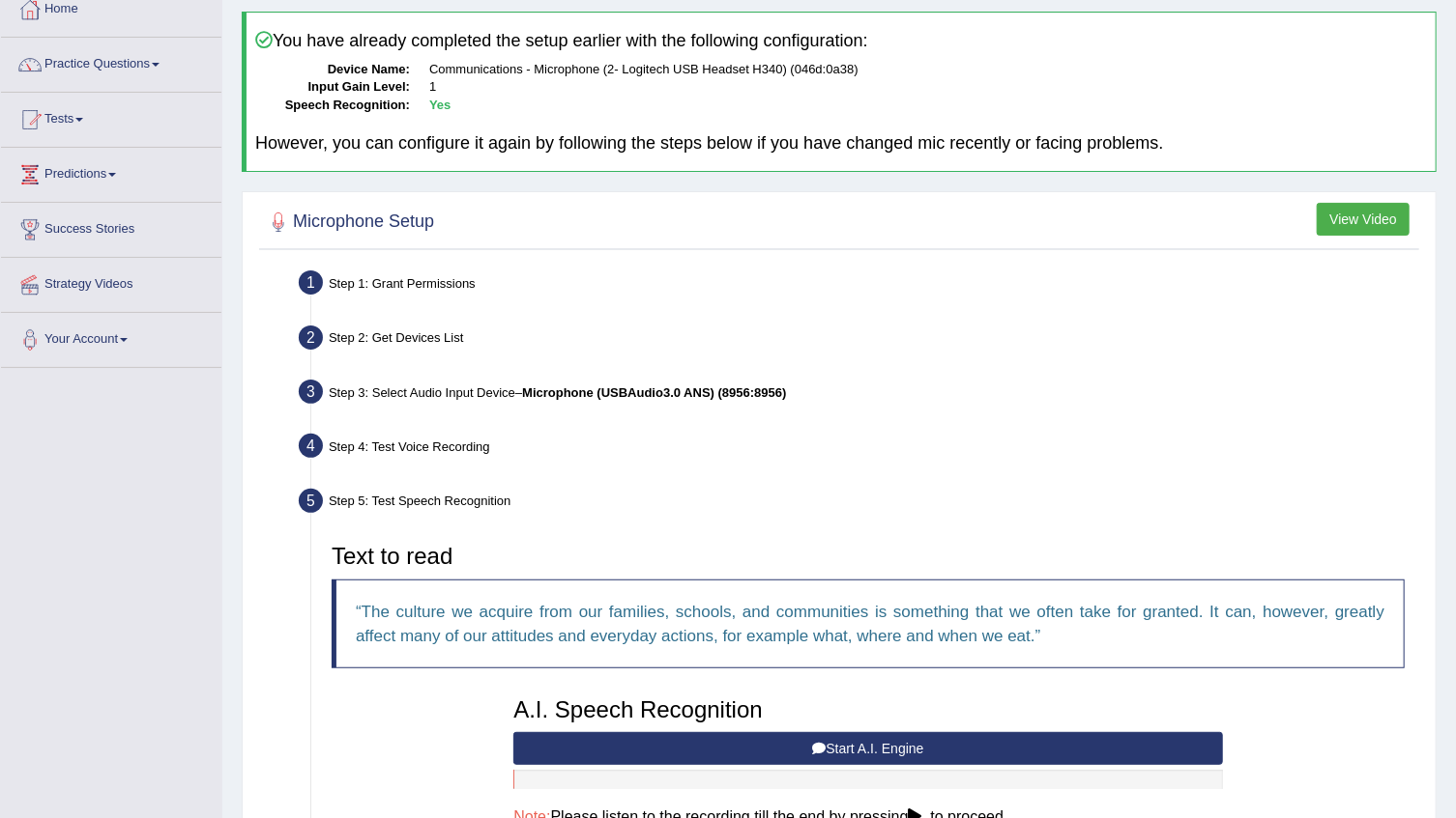
scroll to position [0, 0]
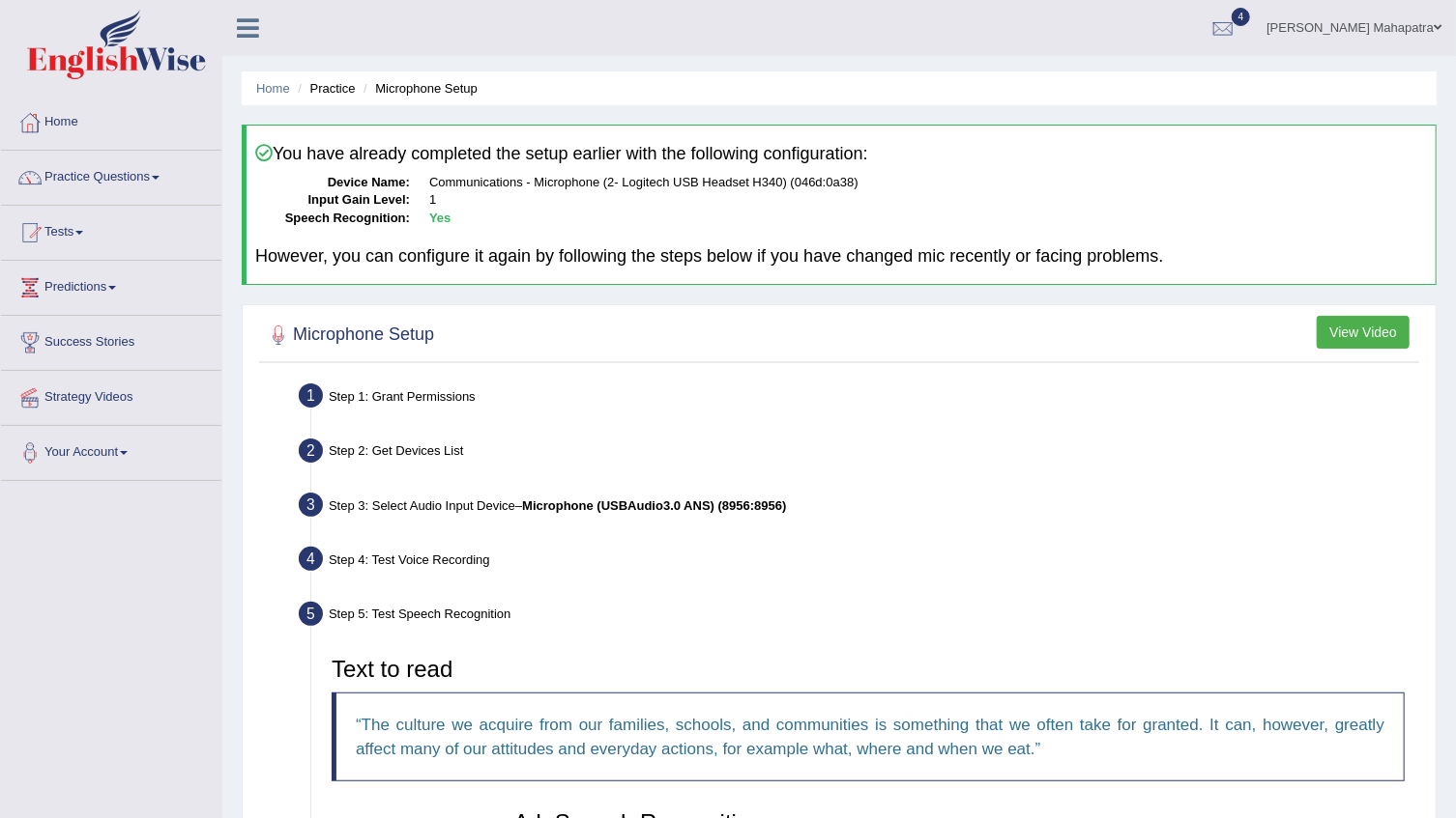
click at [1358, 20] on link "Souvik Das Mahapatra" at bounding box center [1353, 25] width 204 height 50
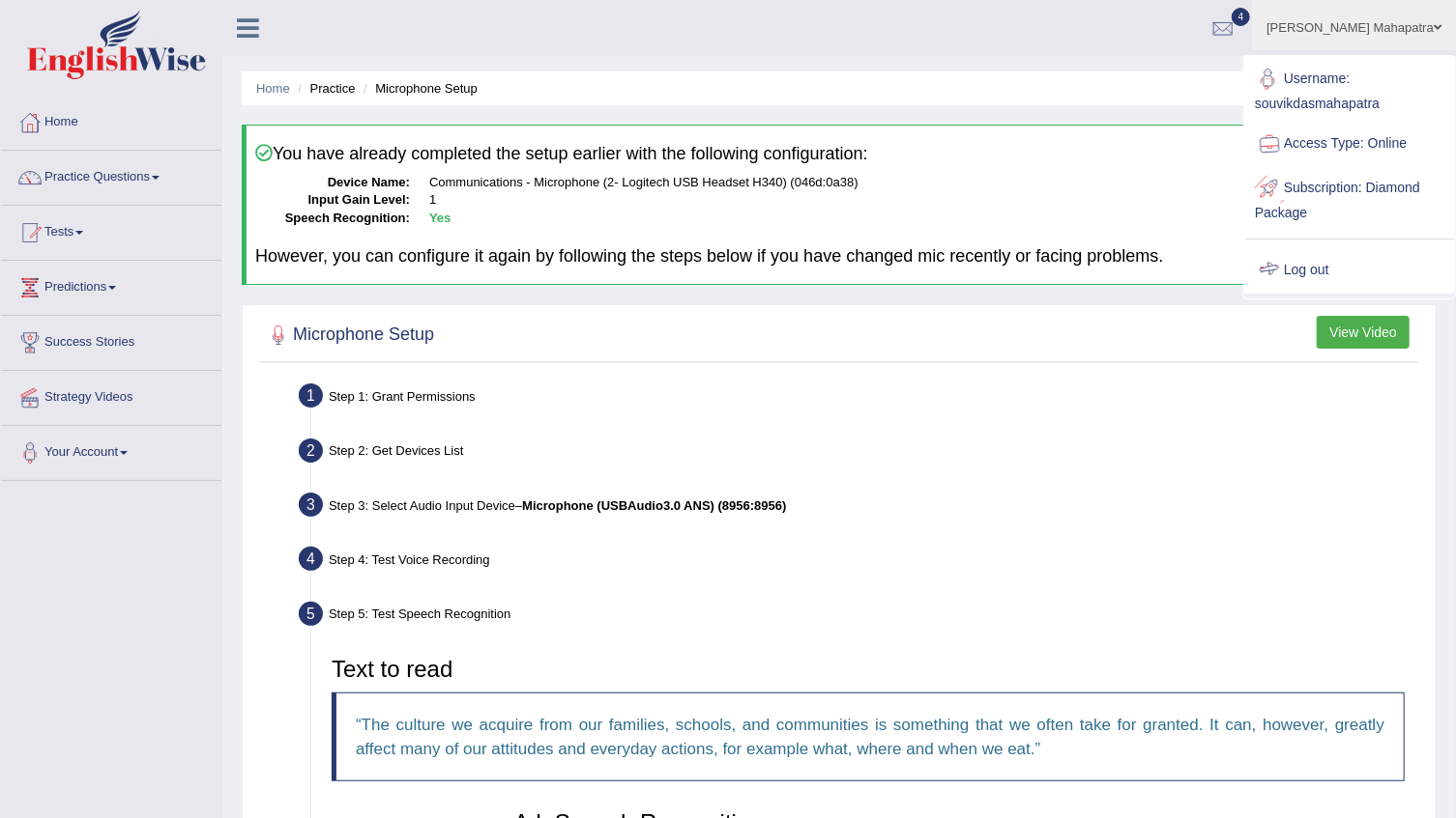
click at [1303, 267] on link "Log out" at bounding box center [1350, 270] width 209 height 44
